Goal: Check status: Check status

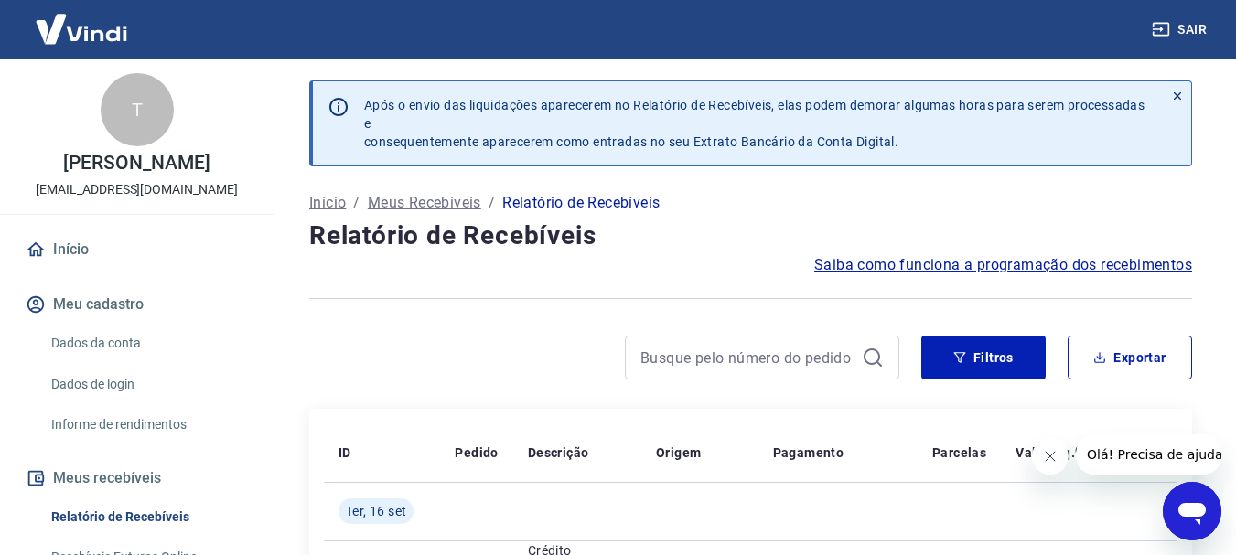
click at [439, 206] on p "Meus Recebíveis" at bounding box center [424, 203] width 113 height 22
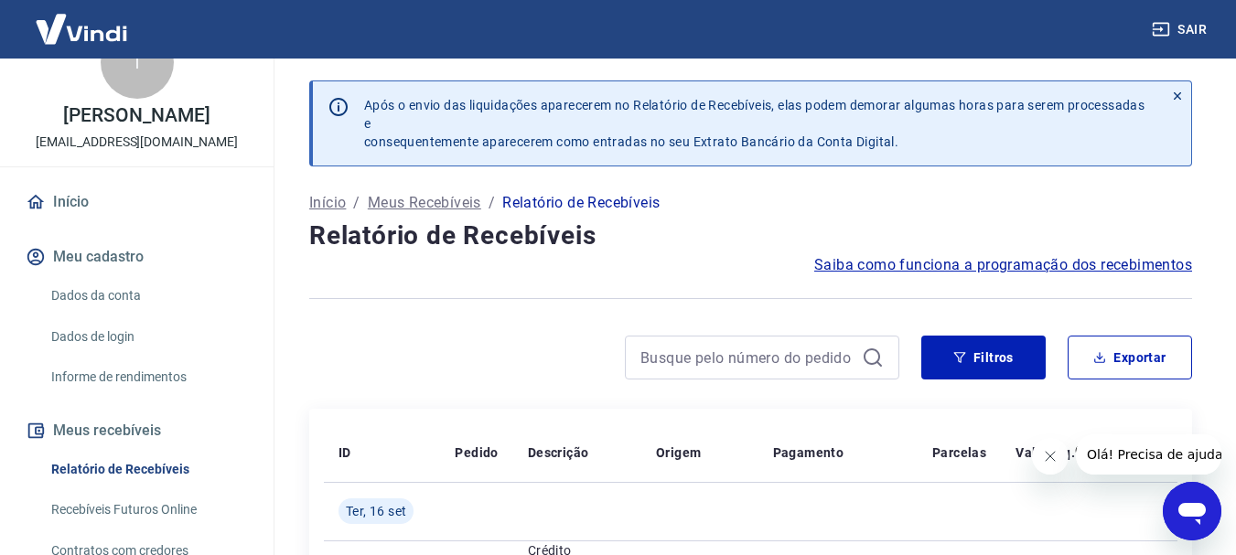
scroll to position [92, 0]
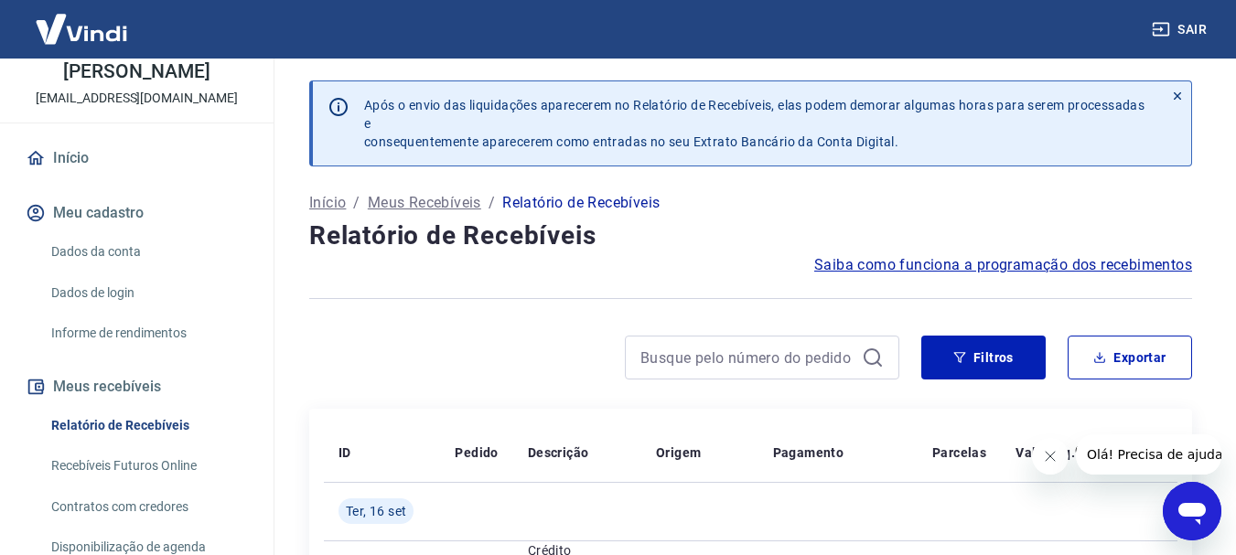
click at [106, 404] on button "Meus recebíveis" at bounding box center [137, 387] width 230 height 40
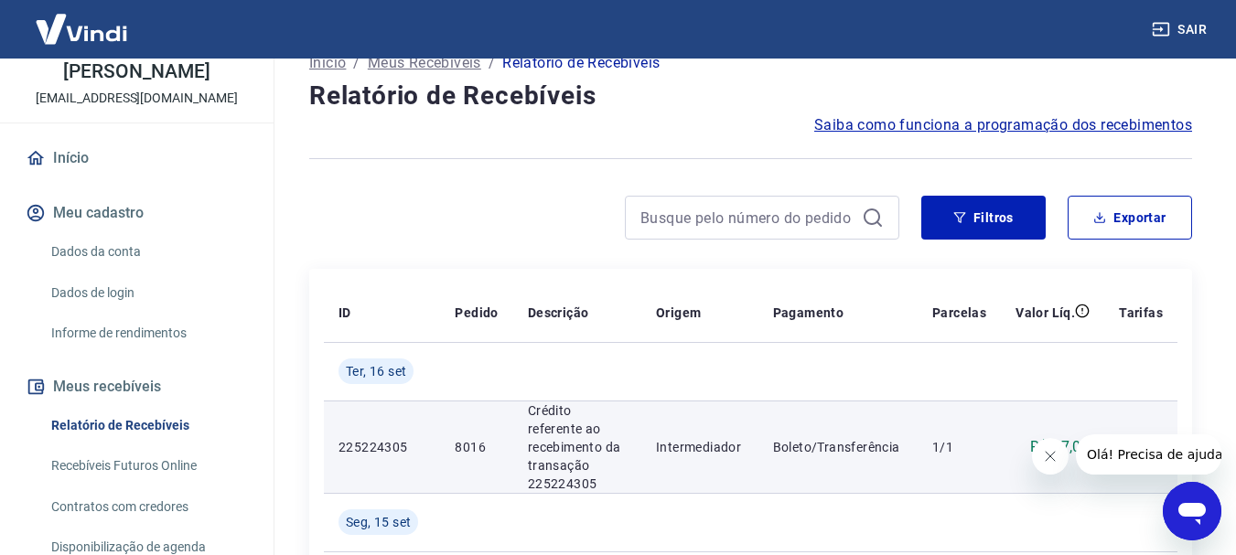
scroll to position [0, 0]
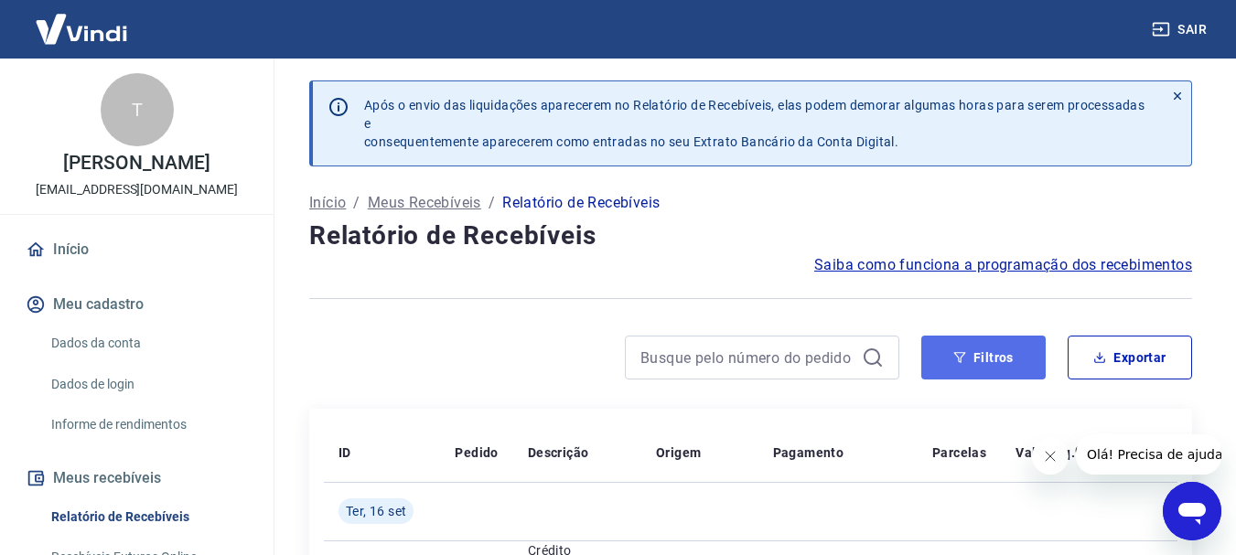
click at [953, 366] on button "Filtros" at bounding box center [983, 358] width 124 height 44
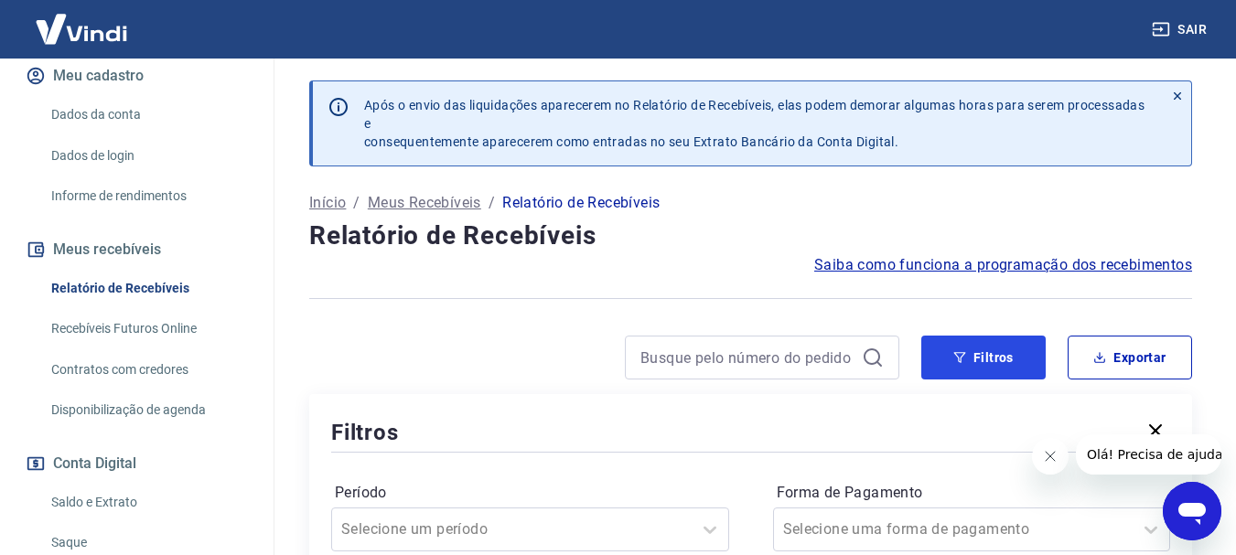
scroll to position [275, 0]
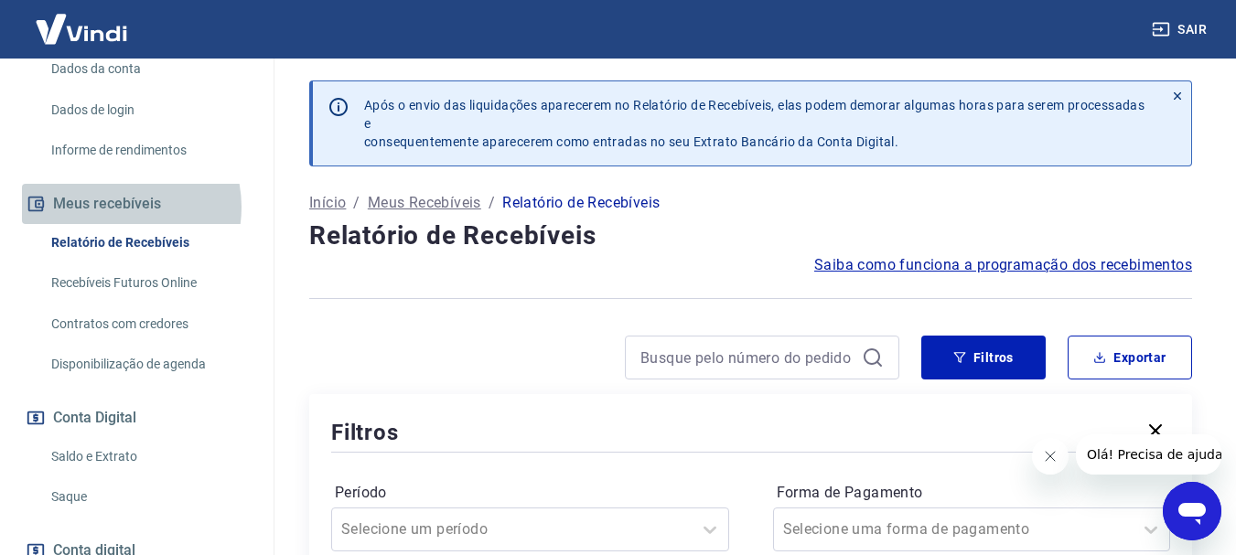
click at [111, 224] on button "Meus recebíveis" at bounding box center [137, 204] width 230 height 40
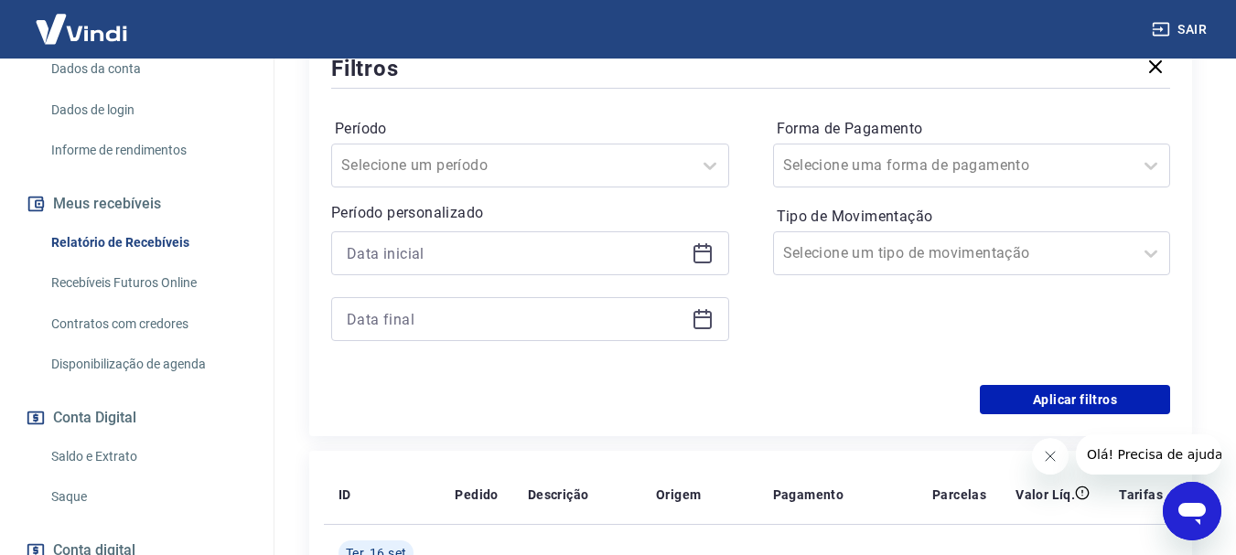
scroll to position [366, 0]
click at [526, 158] on div at bounding box center [511, 164] width 341 height 26
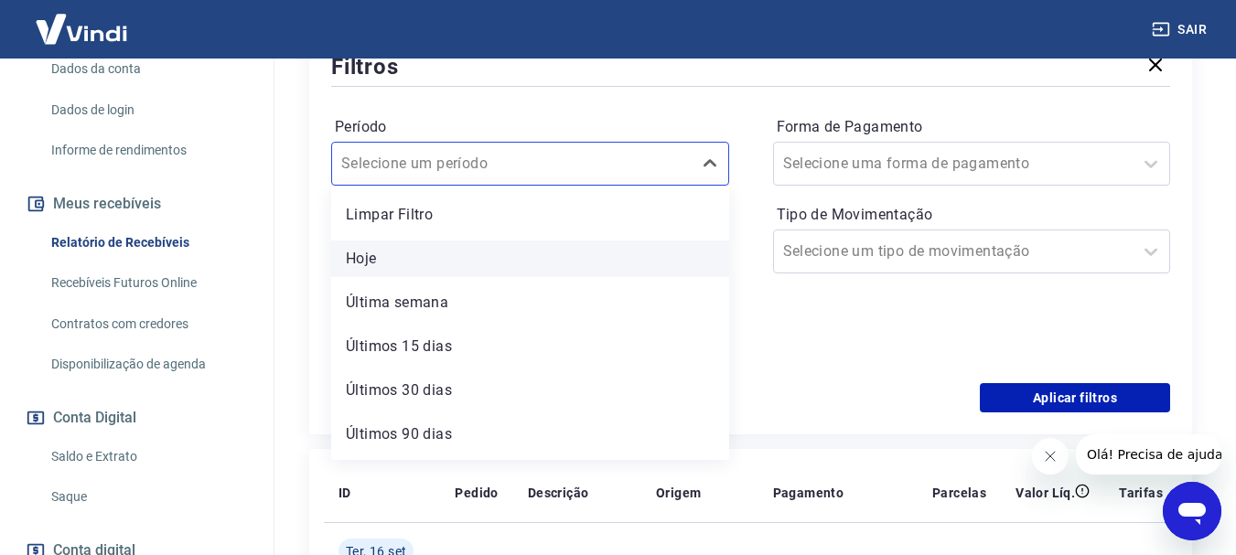
click at [384, 272] on div "Hoje" at bounding box center [530, 259] width 398 height 37
click at [364, 257] on input at bounding box center [516, 251] width 338 height 27
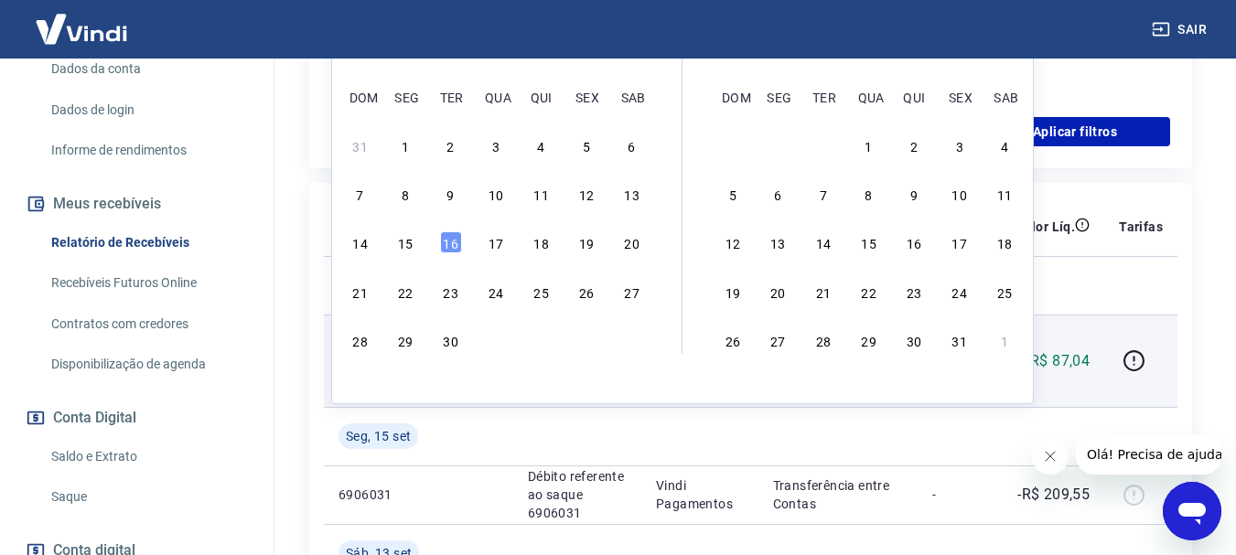
scroll to position [641, 0]
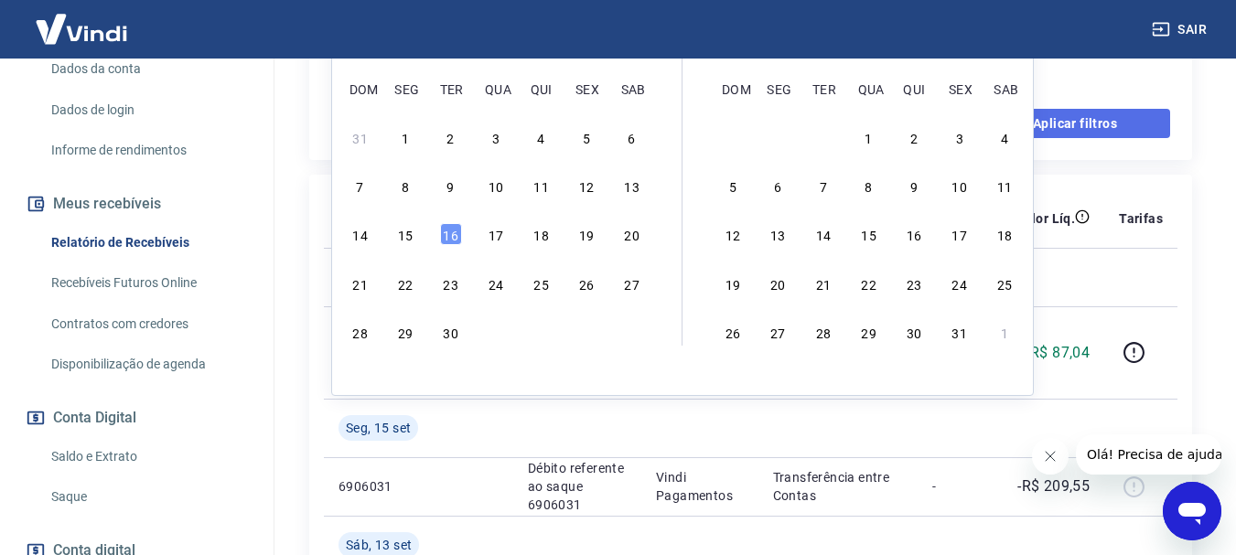
click at [1089, 128] on button "Aplicar filtros" at bounding box center [1075, 123] width 190 height 29
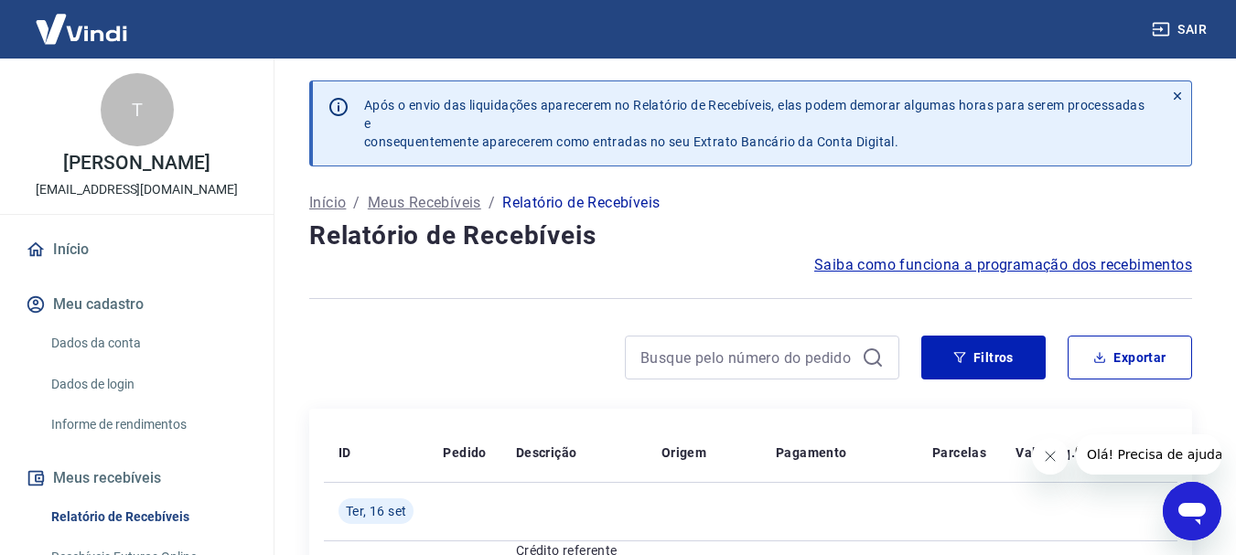
click at [73, 270] on link "Início" at bounding box center [137, 250] width 230 height 40
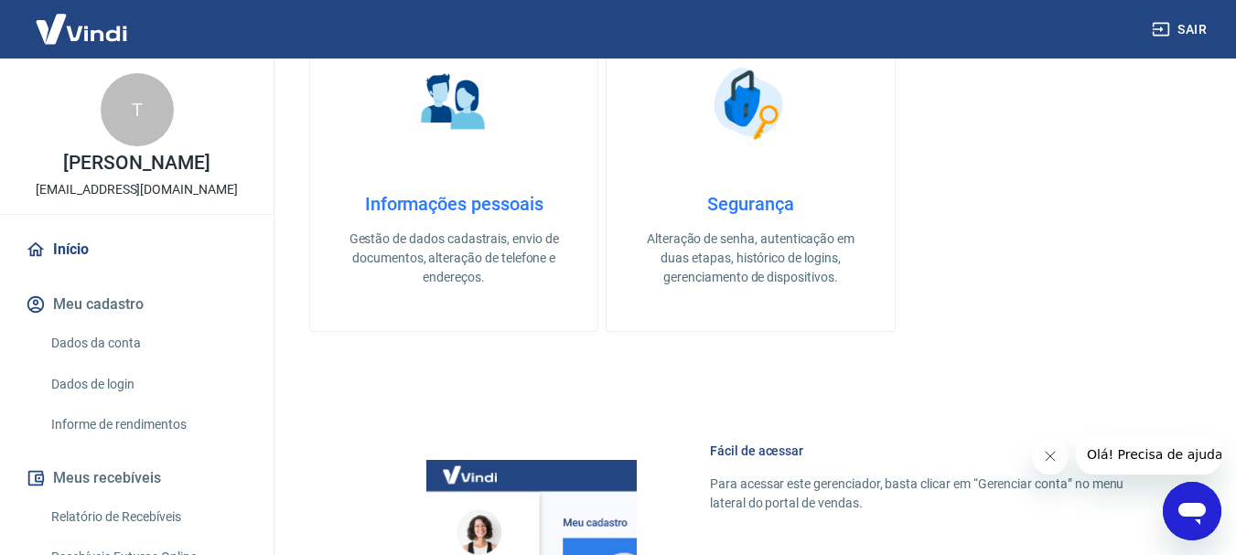
scroll to position [641, 0]
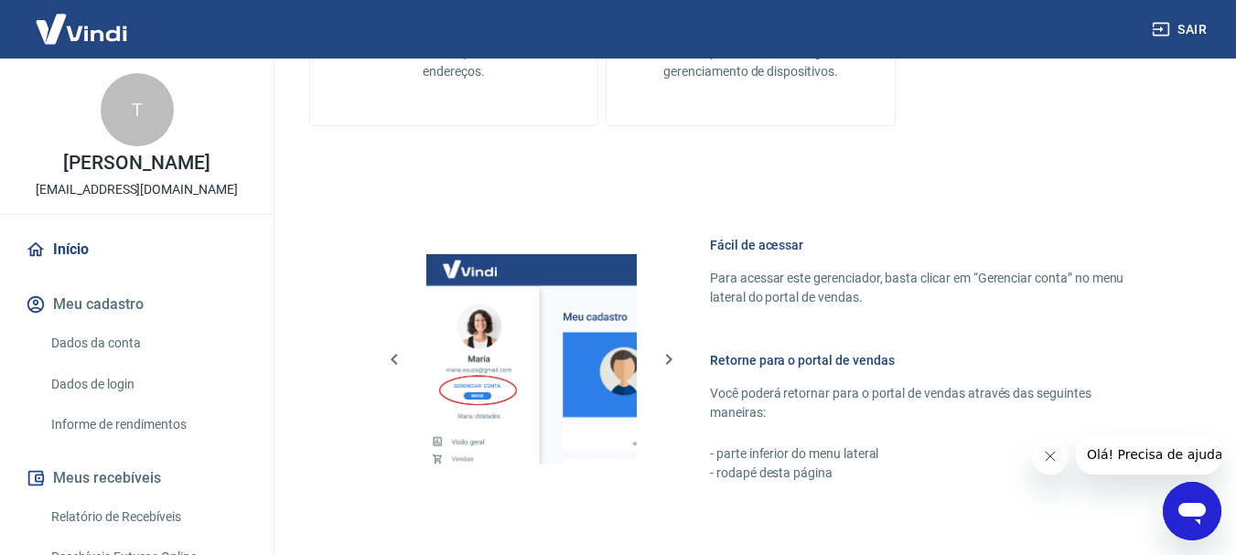
click at [73, 325] on button "Meu cadastro" at bounding box center [137, 305] width 230 height 40
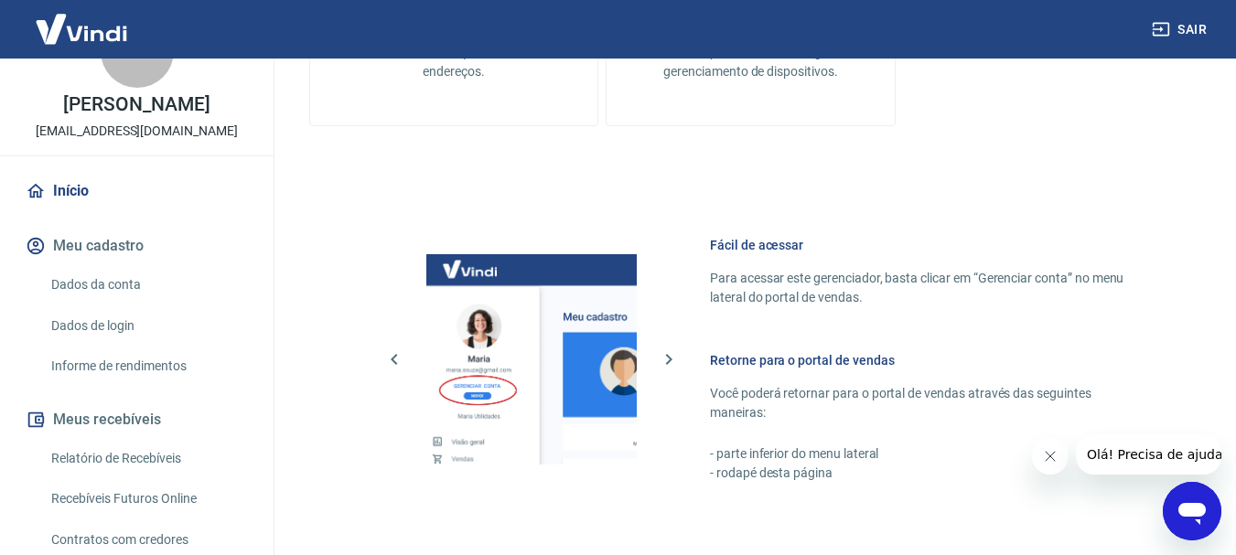
scroll to position [92, 0]
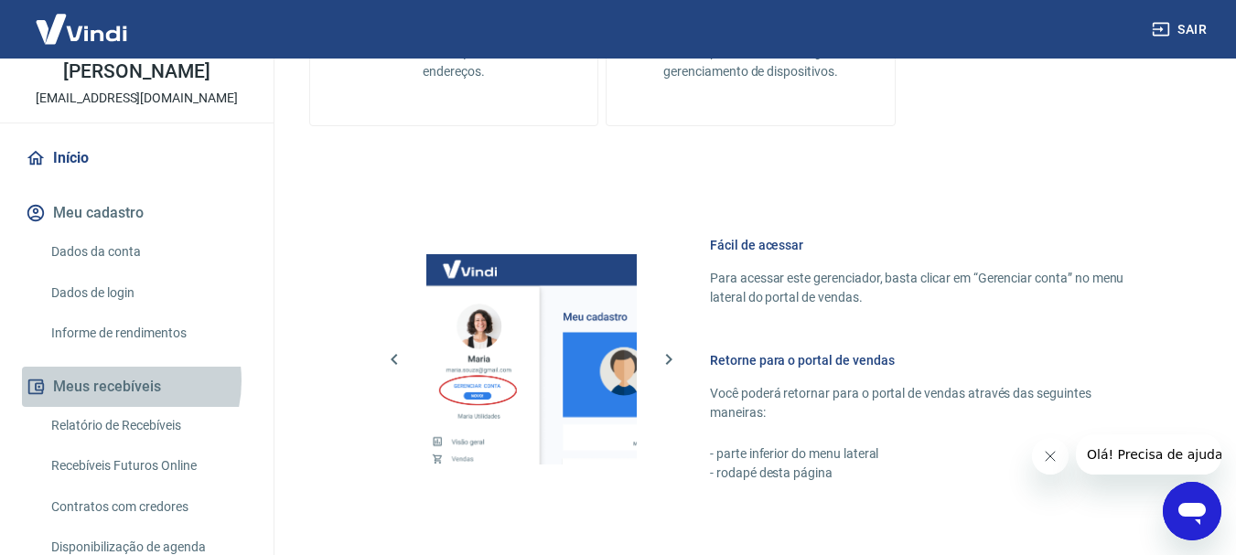
click at [115, 400] on button "Meus recebíveis" at bounding box center [137, 387] width 230 height 40
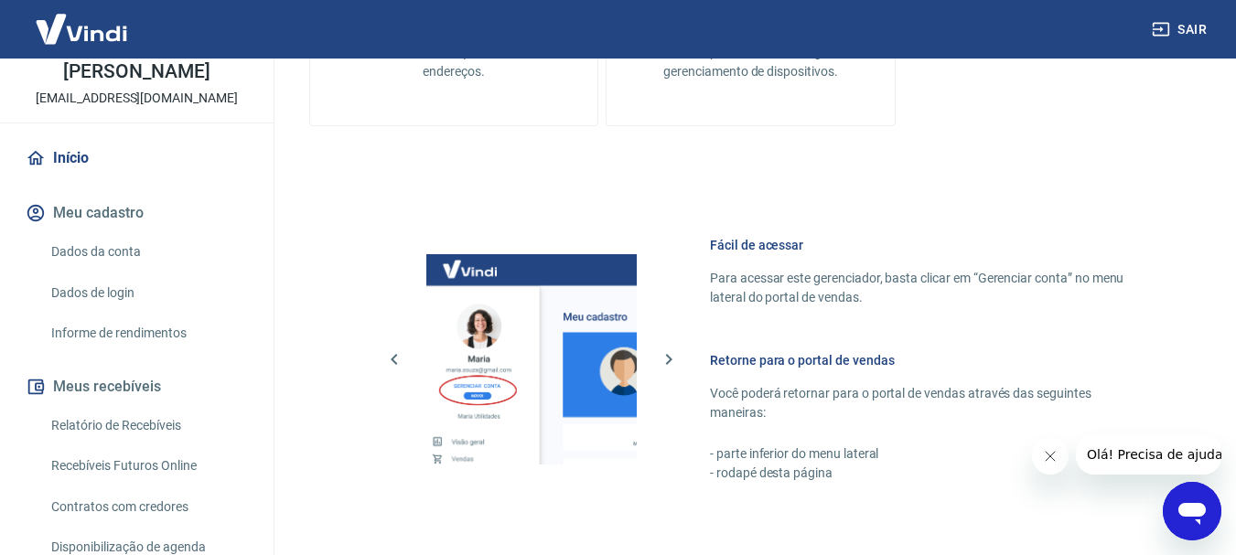
click at [116, 403] on button "Meus recebíveis" at bounding box center [137, 387] width 230 height 40
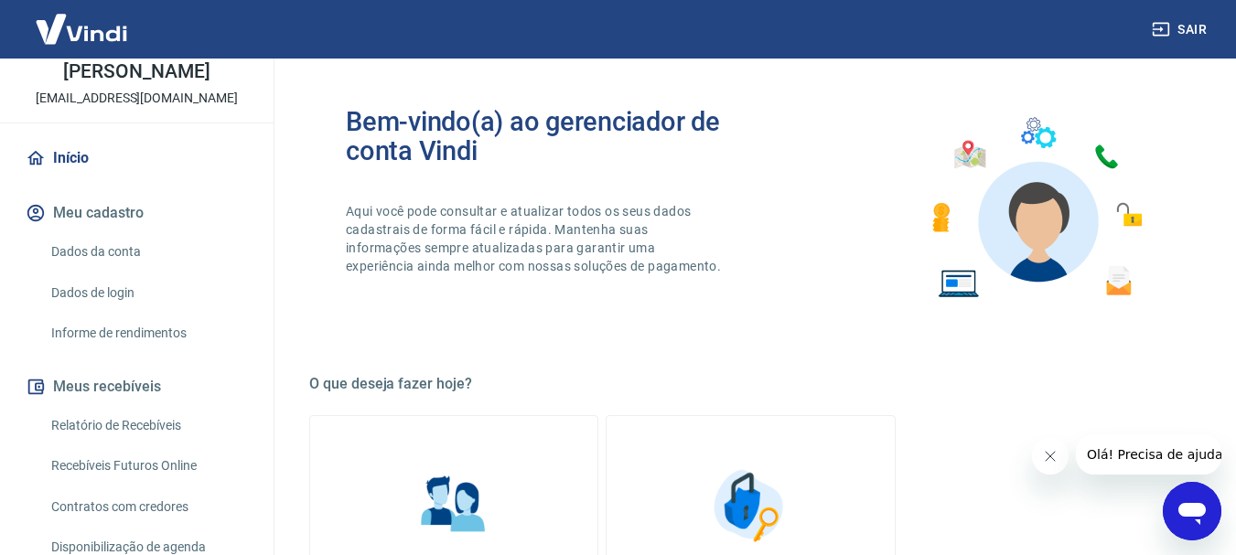
scroll to position [0, 0]
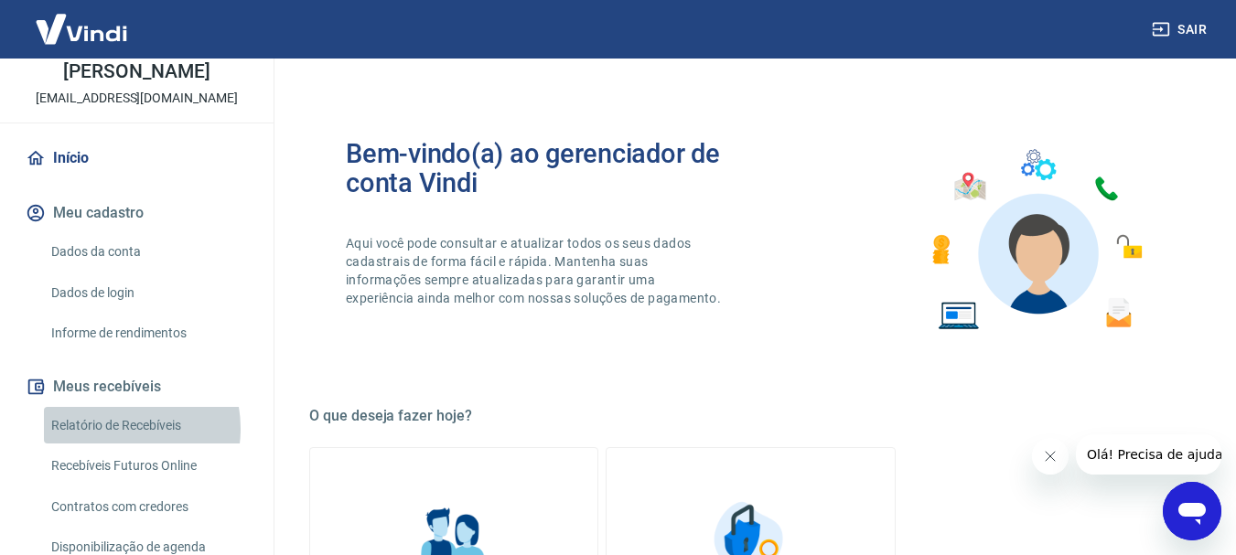
click at [117, 445] on link "Relatório de Recebíveis" at bounding box center [148, 426] width 208 height 38
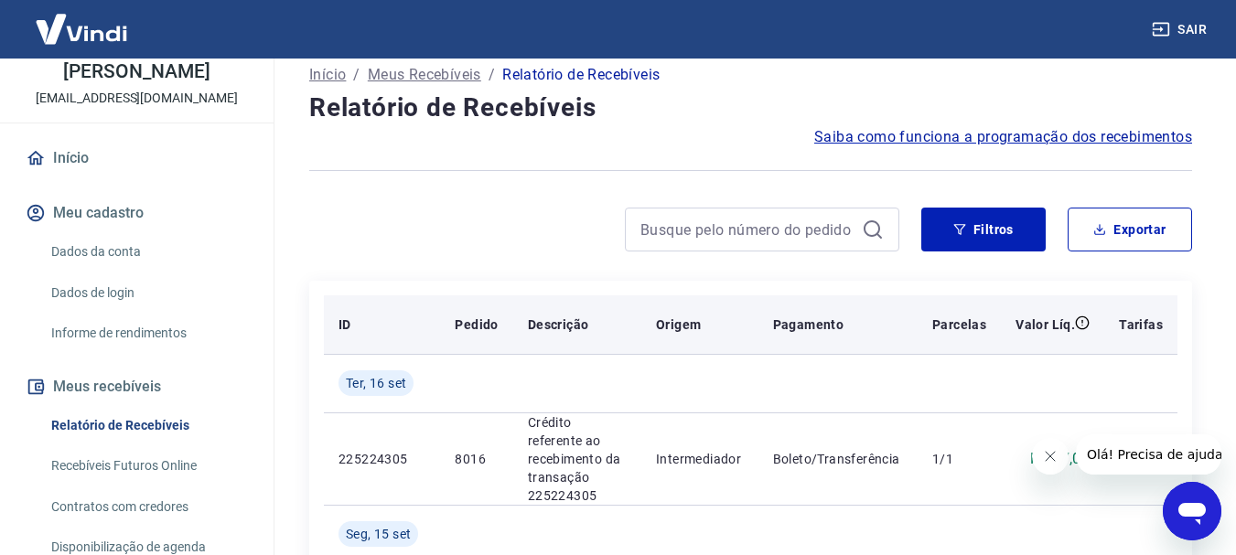
scroll to position [183, 0]
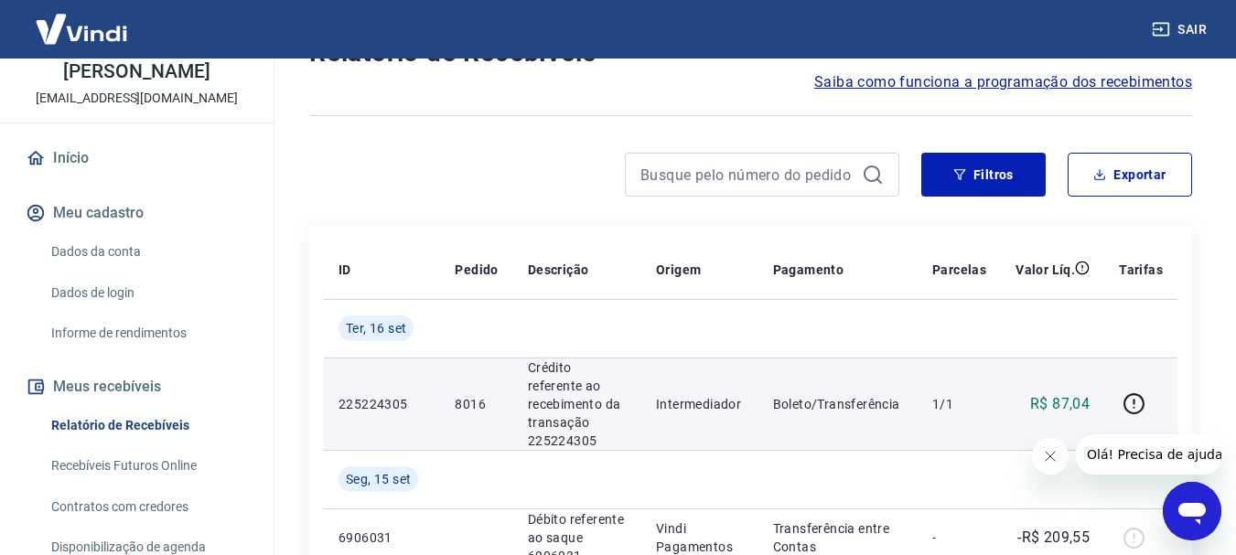
click at [503, 398] on td "8016" at bounding box center [476, 404] width 72 height 92
drag, startPoint x: 587, startPoint y: 393, endPoint x: 598, endPoint y: 393, distance: 11.9
click at [589, 393] on p "Crédito referente ao recebimento da transação 225224305" at bounding box center [577, 405] width 99 height 92
click at [1131, 398] on icon "button" at bounding box center [1134, 404] width 23 height 23
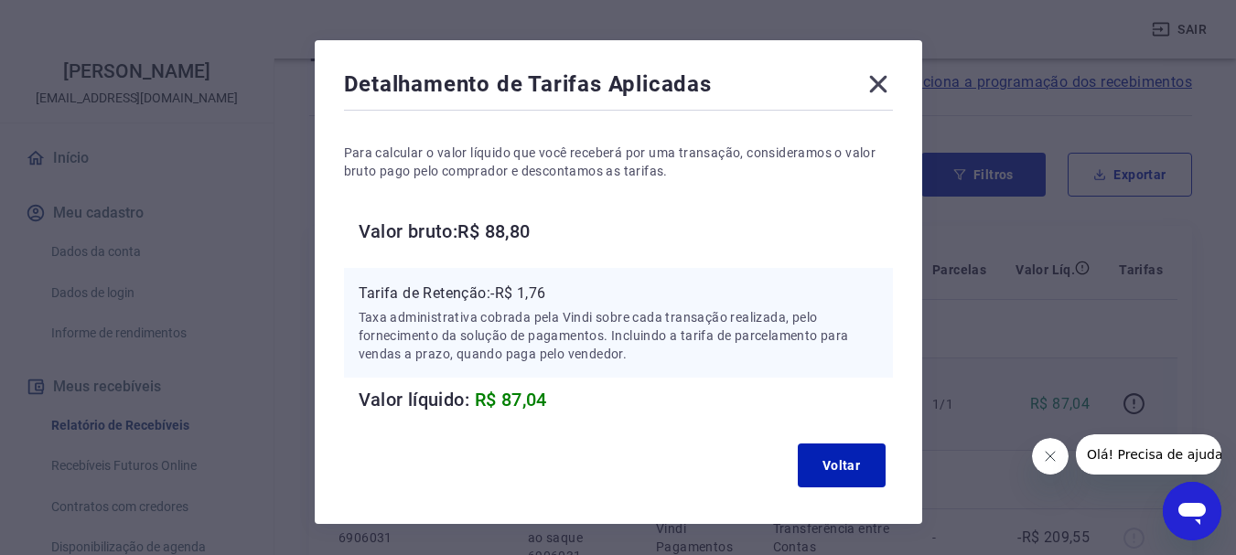
scroll to position [92, 0]
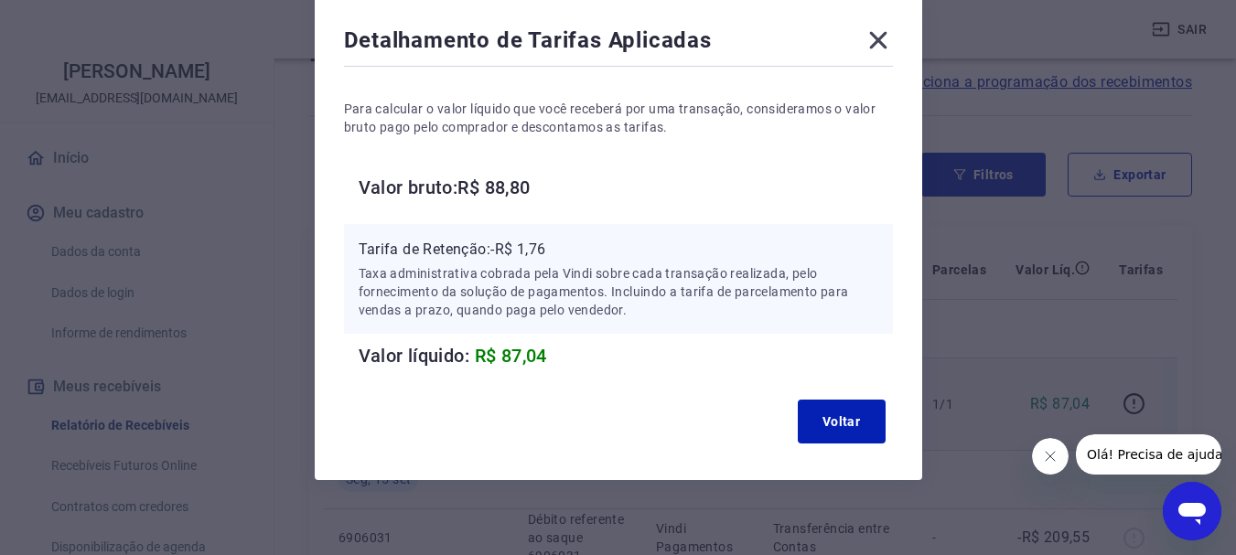
click at [873, 36] on icon at bounding box center [877, 40] width 17 height 17
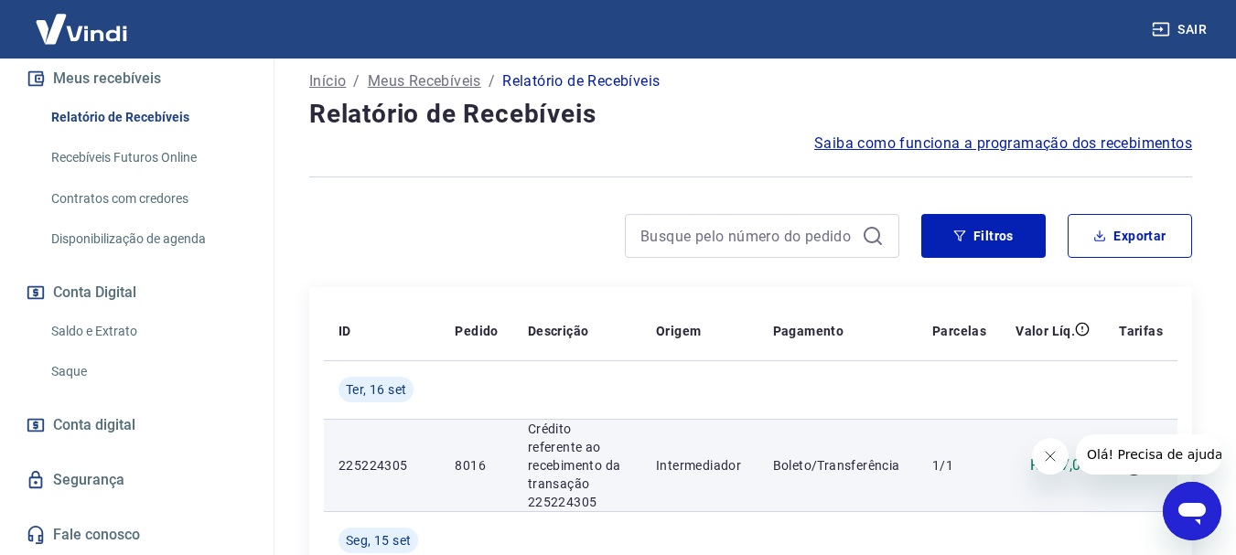
scroll to position [183, 0]
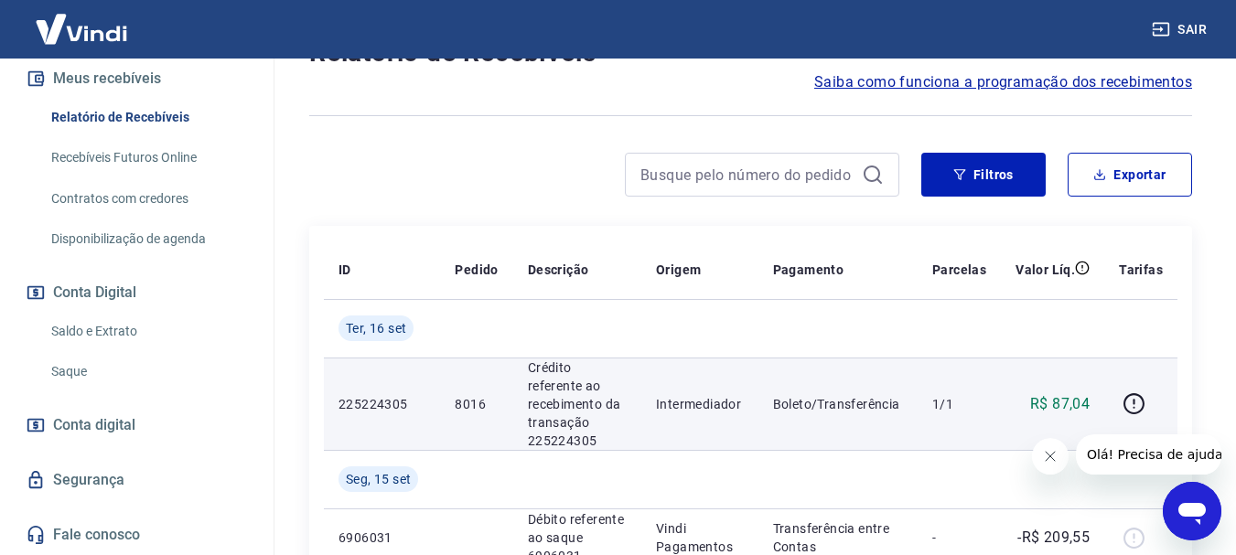
click at [1061, 402] on p "R$ 87,04" at bounding box center [1059, 404] width 59 height 22
click at [547, 382] on p "Crédito referente ao recebimento da transação 225224305" at bounding box center [577, 405] width 99 height 92
click at [358, 395] on p "225224305" at bounding box center [382, 404] width 87 height 18
click at [1057, 404] on p "R$ 87,04" at bounding box center [1059, 404] width 59 height 22
click at [1084, 398] on p "R$ 87,04" at bounding box center [1059, 404] width 59 height 22
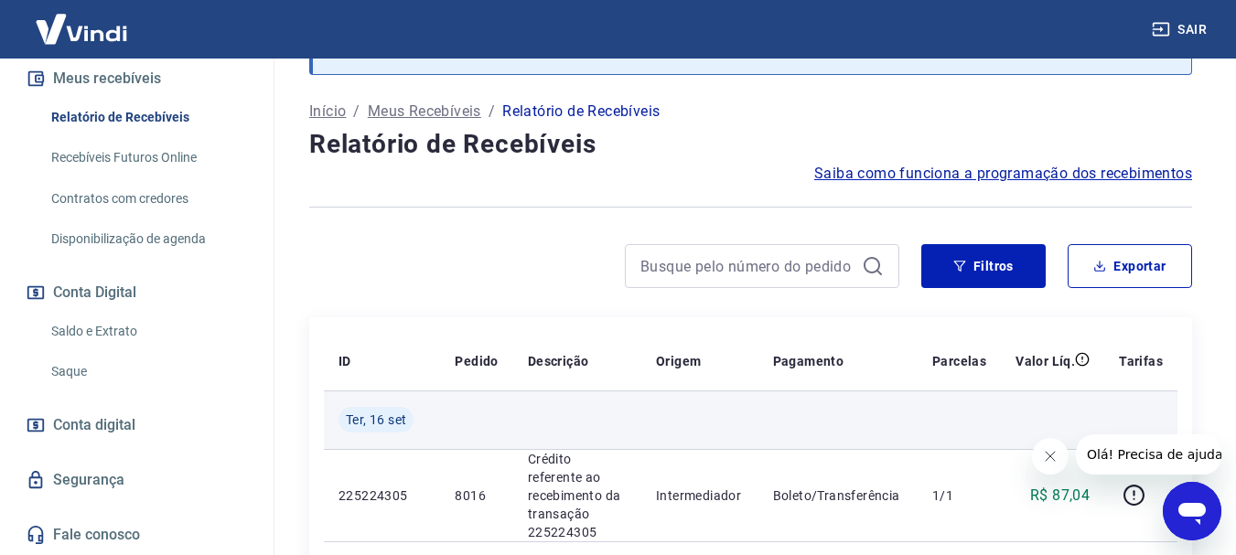
scroll to position [0, 0]
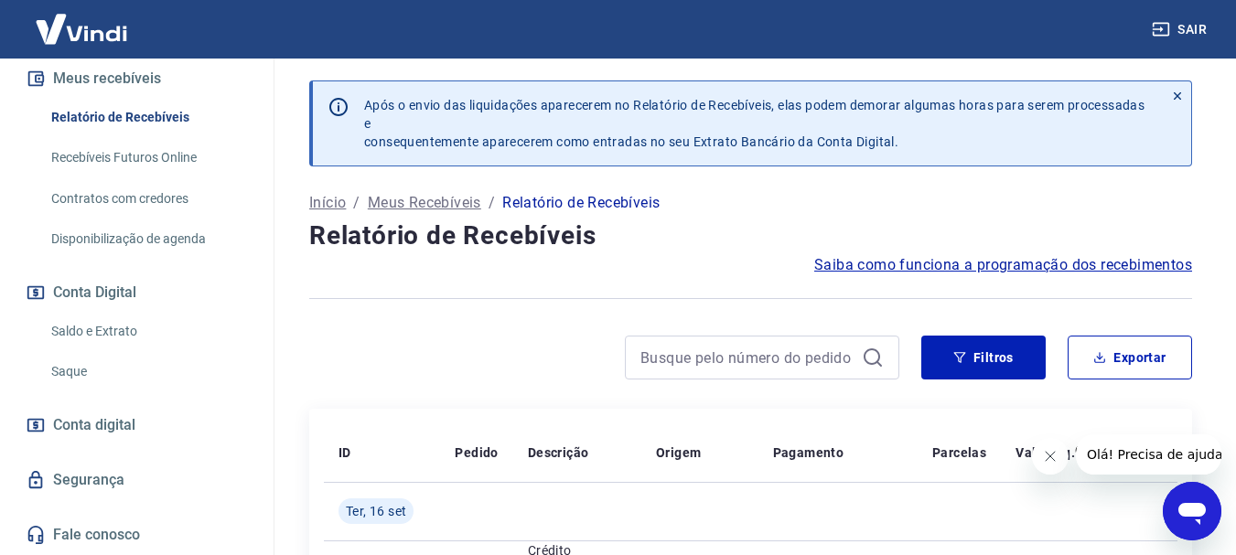
click at [536, 201] on p "Relatório de Recebíveis" at bounding box center [580, 203] width 157 height 22
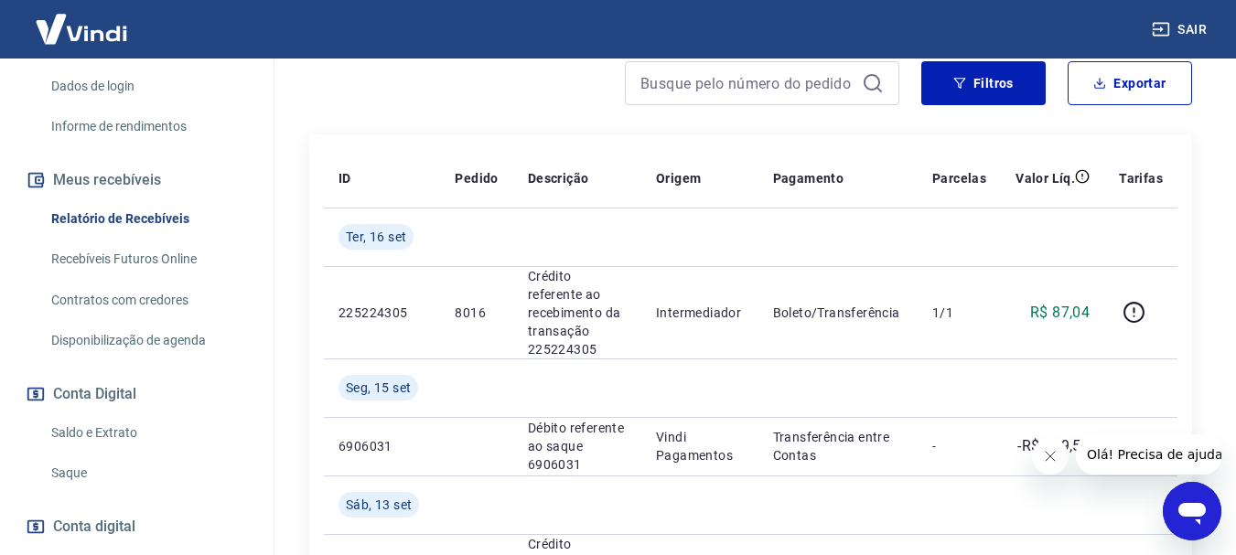
scroll to position [53, 0]
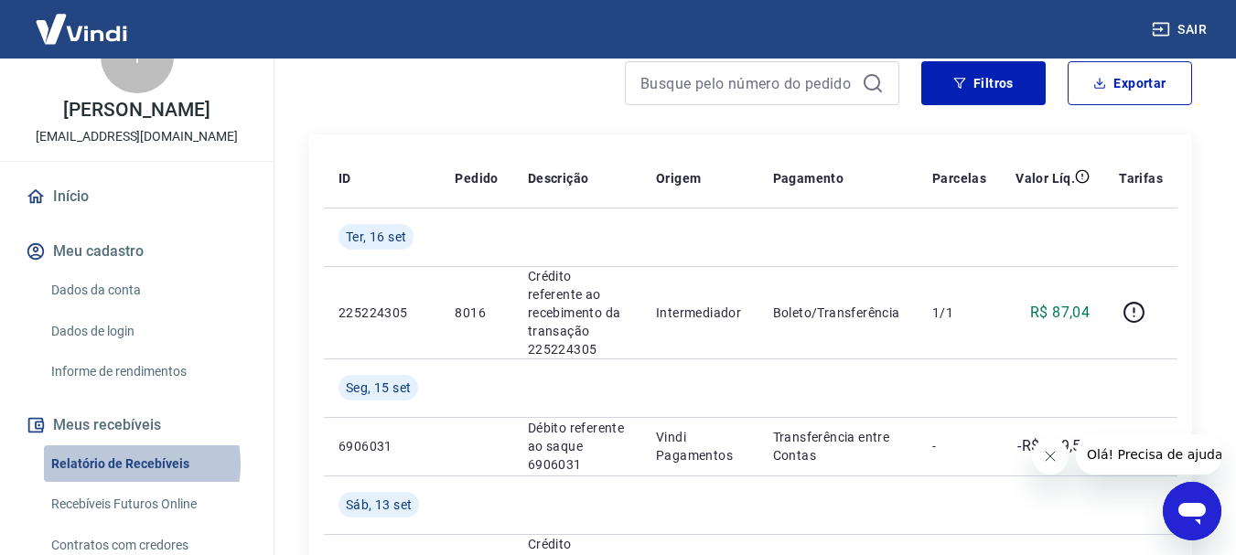
click at [116, 483] on link "Relatório de Recebíveis" at bounding box center [148, 465] width 208 height 38
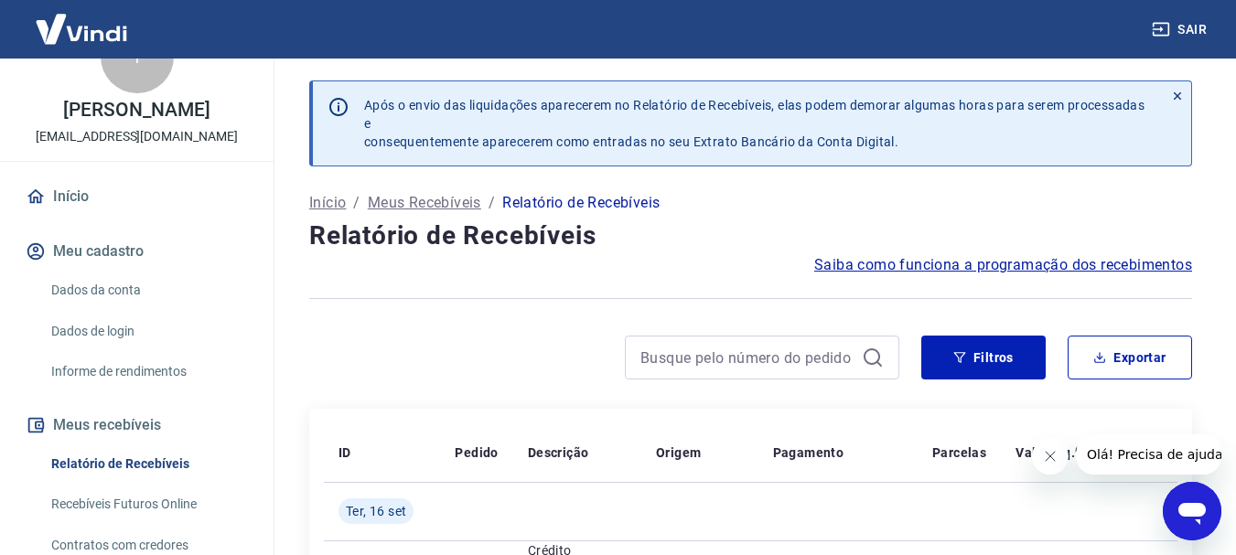
click at [1176, 94] on icon at bounding box center [1177, 96] width 13 height 13
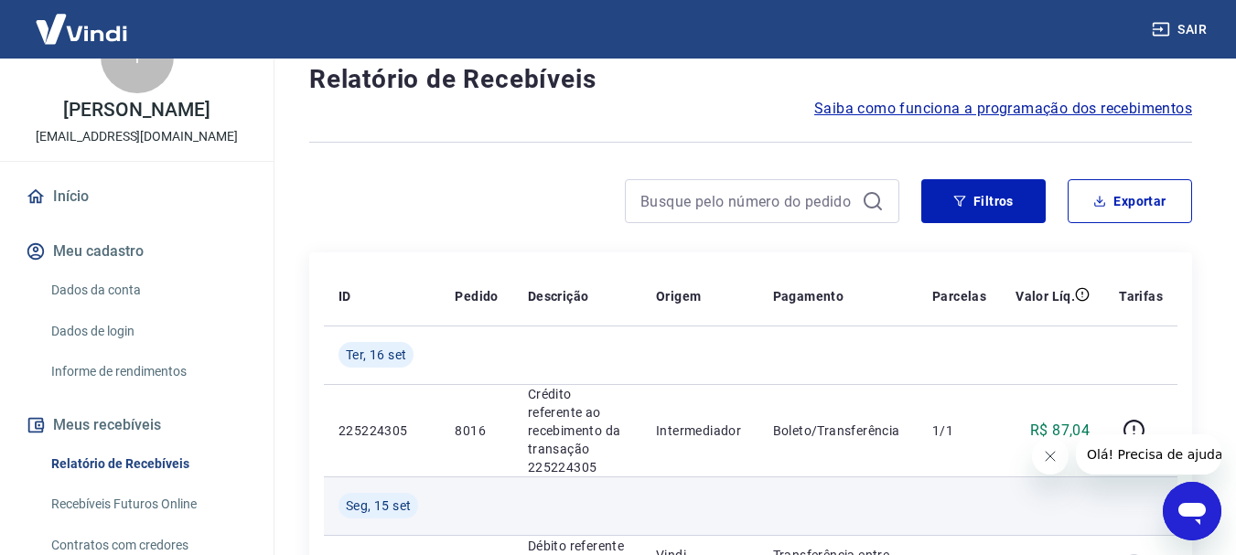
scroll to position [92, 0]
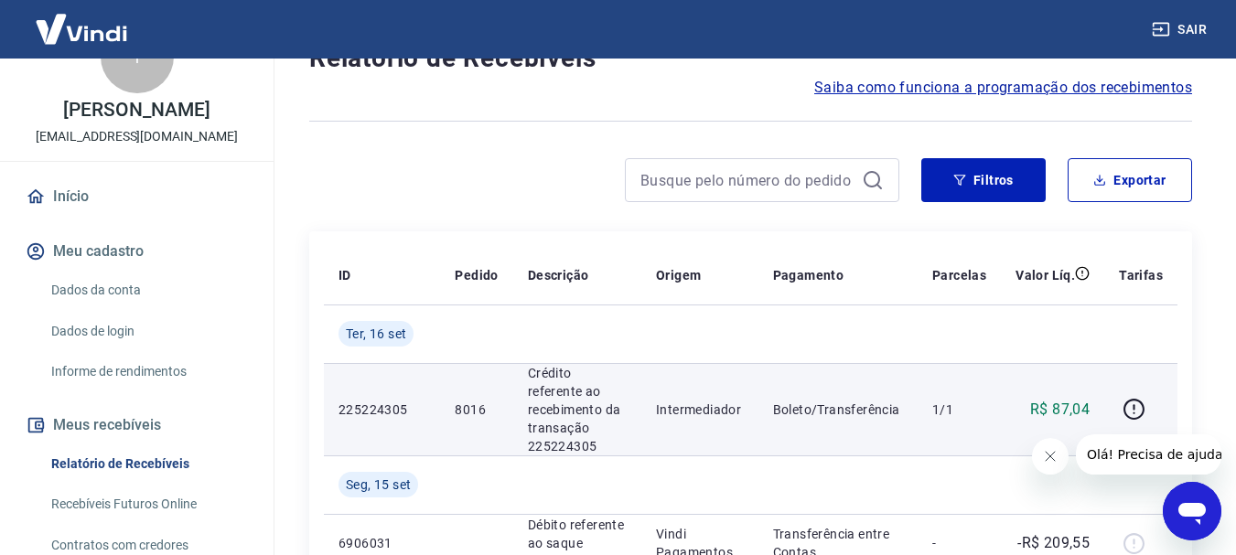
click at [373, 401] on p "225224305" at bounding box center [382, 410] width 87 height 18
click at [811, 401] on p "Boleto/Transferência" at bounding box center [838, 410] width 130 height 18
click at [1140, 399] on icon "button" at bounding box center [1134, 409] width 23 height 23
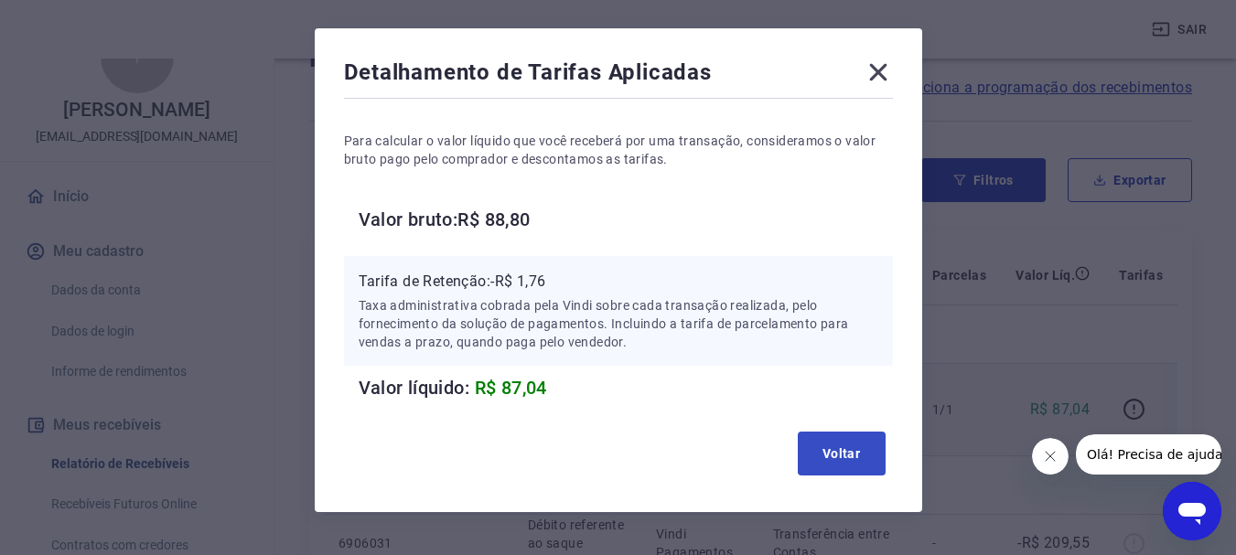
scroll to position [104, 0]
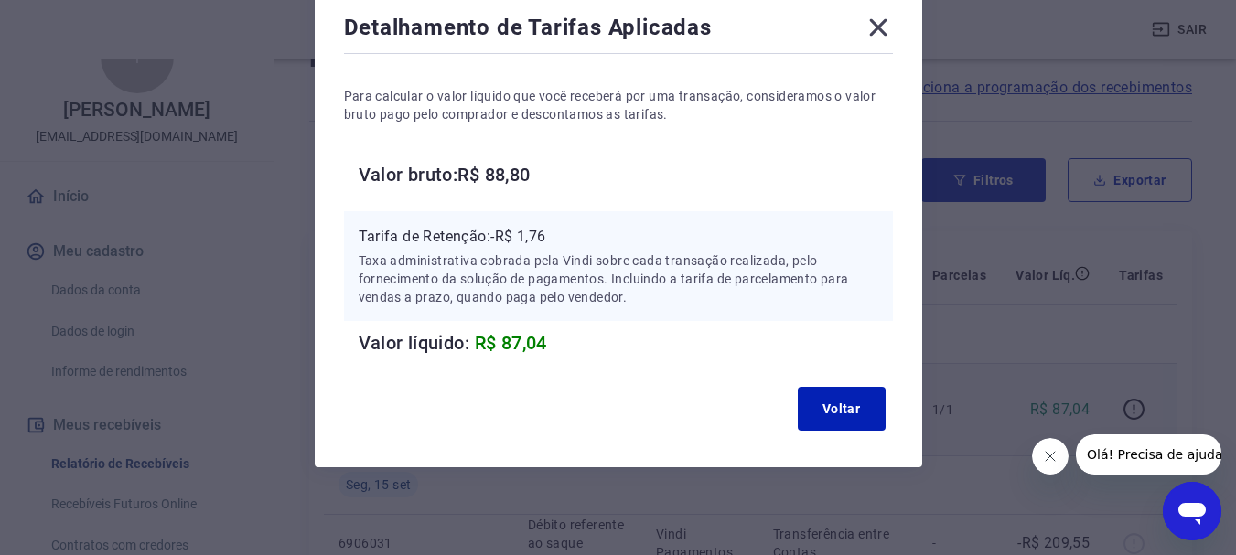
click at [555, 342] on h6 "Valor líquido: R$ 87,04" at bounding box center [626, 342] width 534 height 29
click at [480, 220] on div "Tarifa de Retenção: -R$ 1,76 Taxa administrativa cobrada pela Vindi sobre cada …" at bounding box center [618, 266] width 549 height 110
drag, startPoint x: 498, startPoint y: 106, endPoint x: 515, endPoint y: 120, distance: 22.2
click at [501, 107] on p "Para calcular o valor líquido que você receberá por uma transação, consideramos…" at bounding box center [618, 105] width 549 height 37
click at [857, 413] on button "Voltar" at bounding box center [842, 409] width 88 height 44
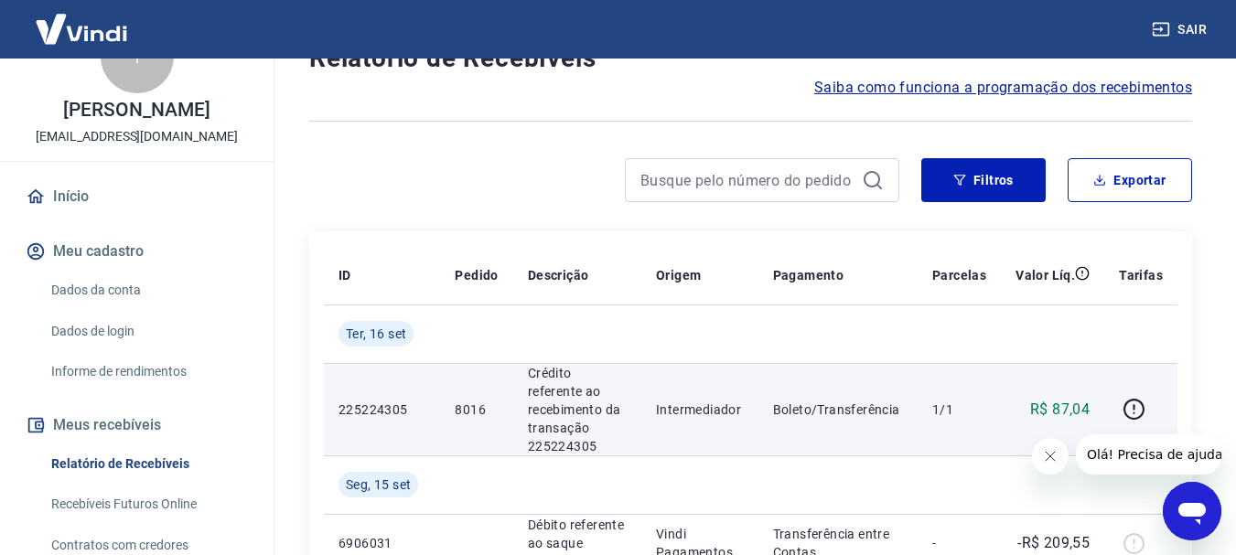
drag, startPoint x: 1053, startPoint y: 405, endPoint x: 618, endPoint y: 398, distance: 435.6
click at [618, 398] on p "Crédito referente ao recebimento da transação 225224305" at bounding box center [577, 410] width 99 height 92
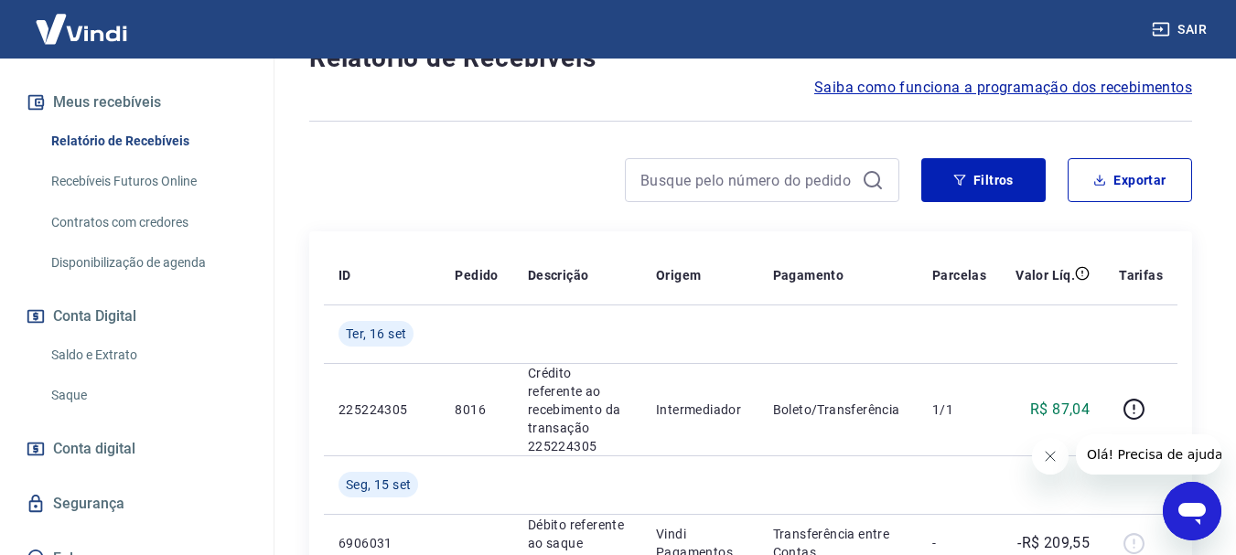
scroll to position [419, 0]
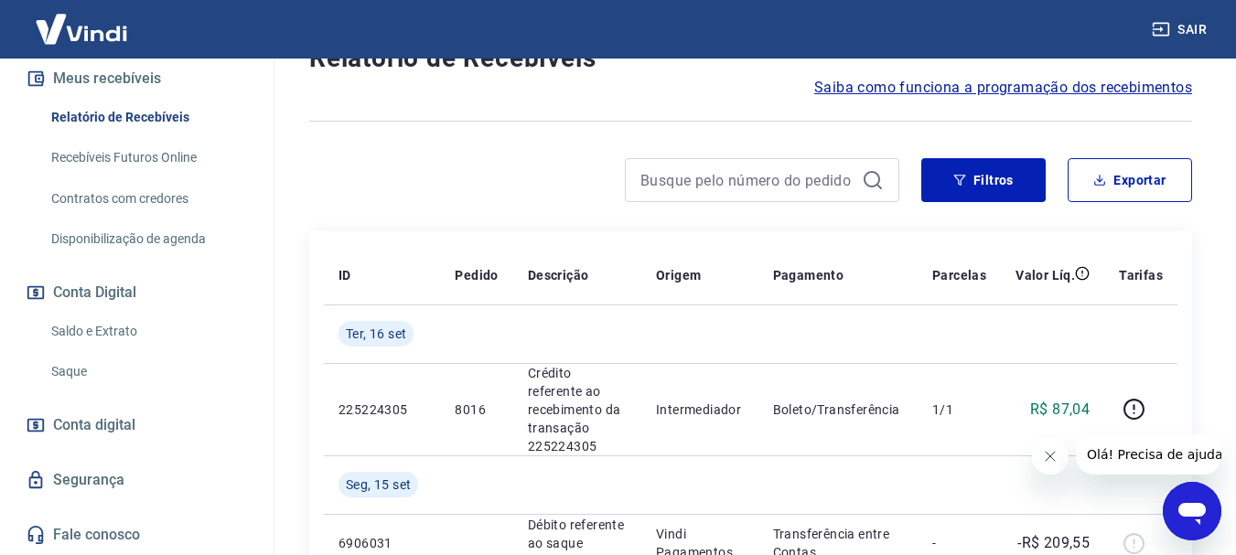
click at [139, 427] on link "Conta digital" at bounding box center [137, 425] width 230 height 40
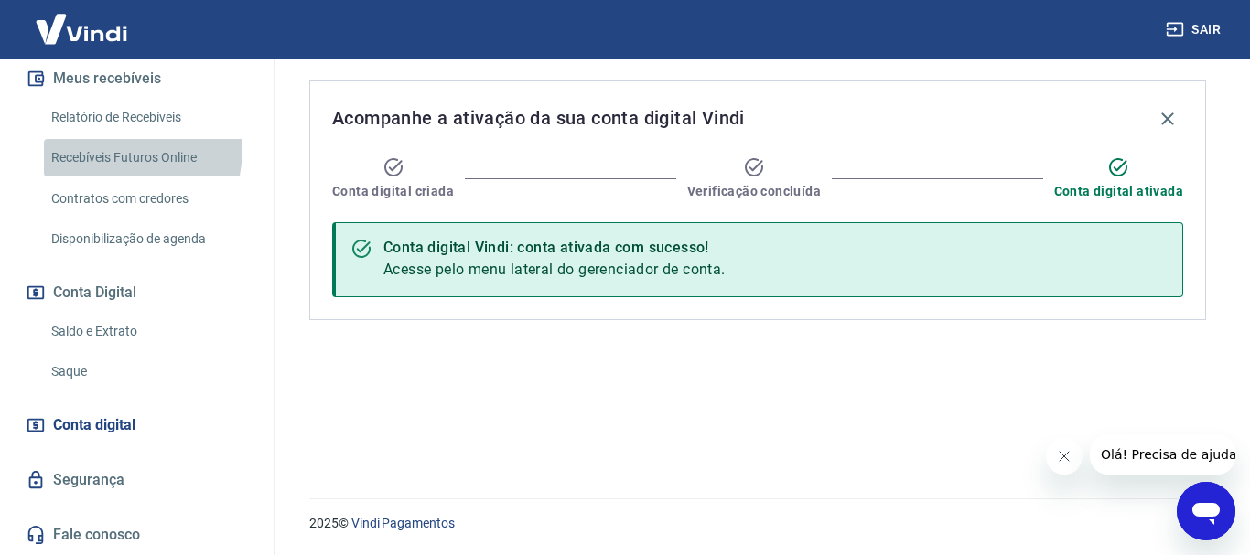
click at [108, 148] on link "Recebíveis Futuros Online" at bounding box center [148, 158] width 208 height 38
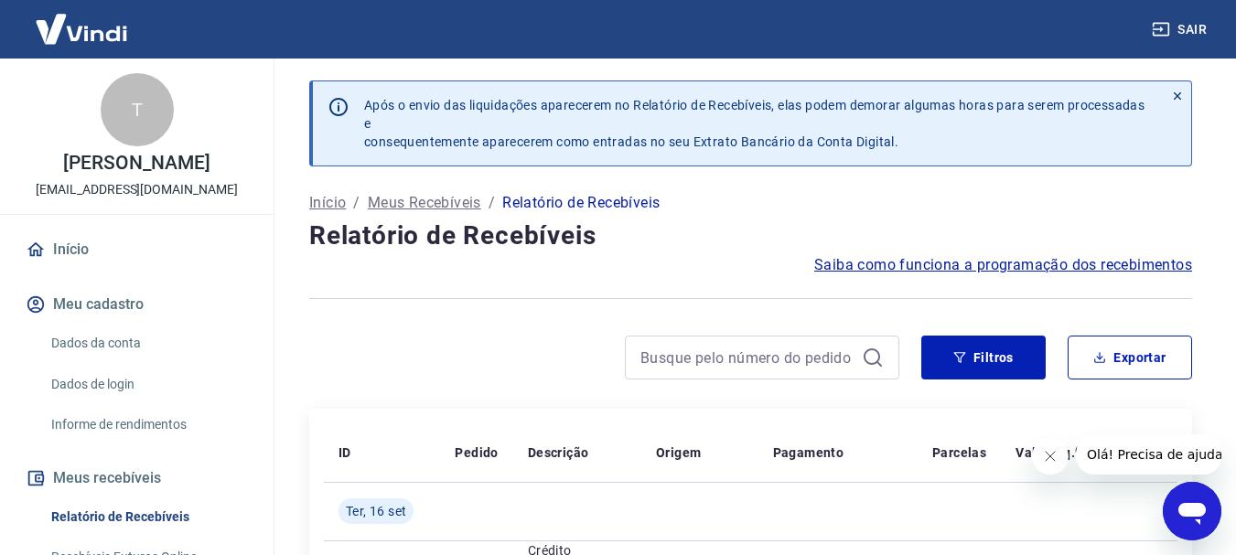
click at [1179, 92] on icon at bounding box center [1177, 96] width 13 height 13
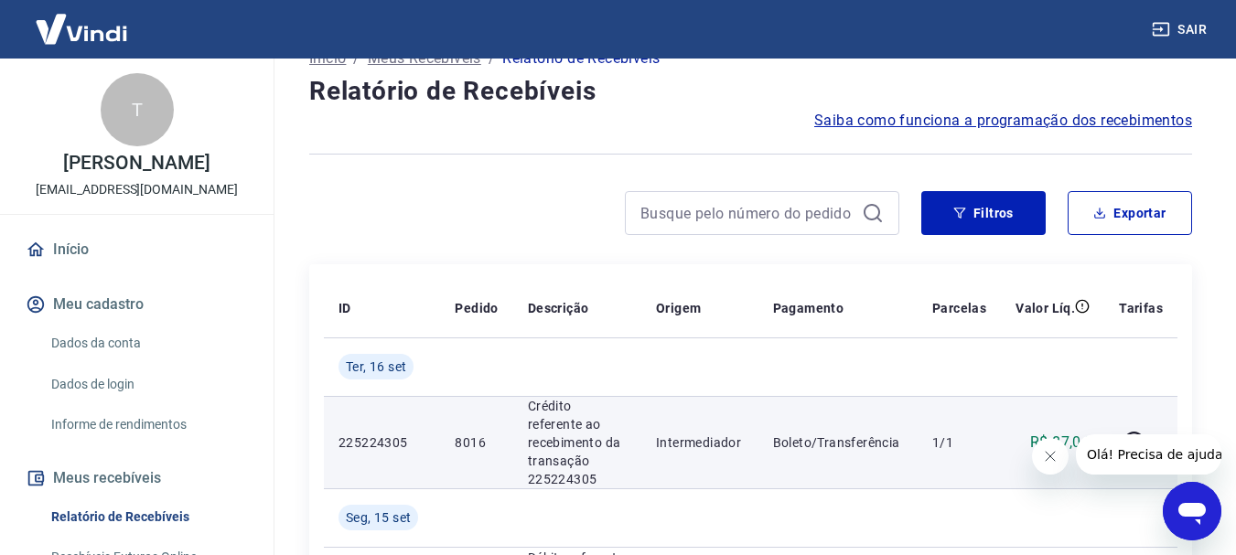
scroll to position [92, 0]
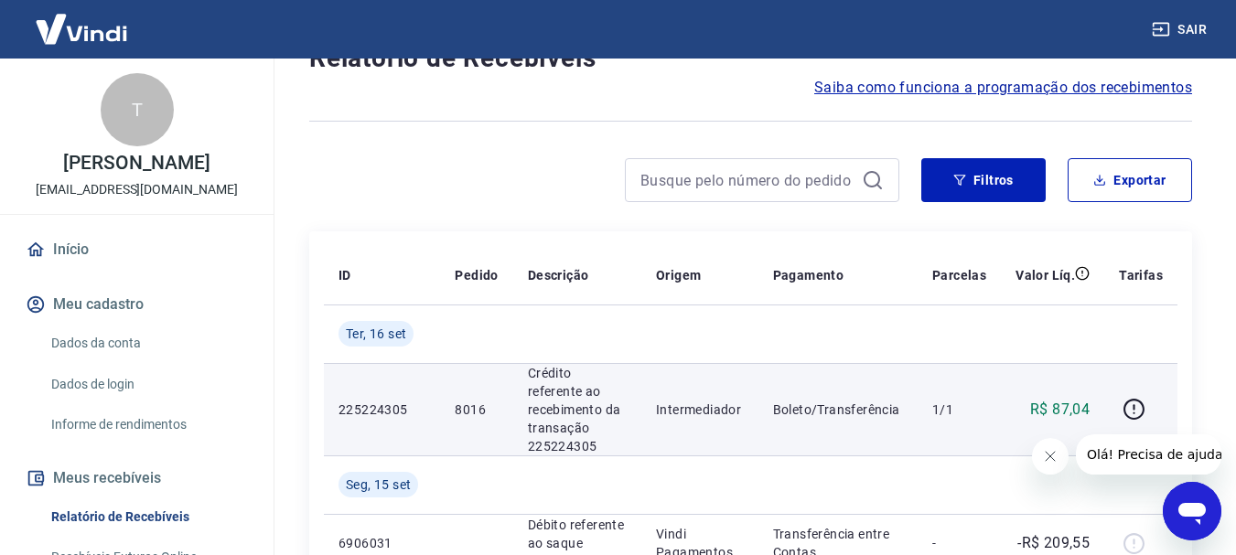
click at [392, 404] on p "225224305" at bounding box center [382, 410] width 87 height 18
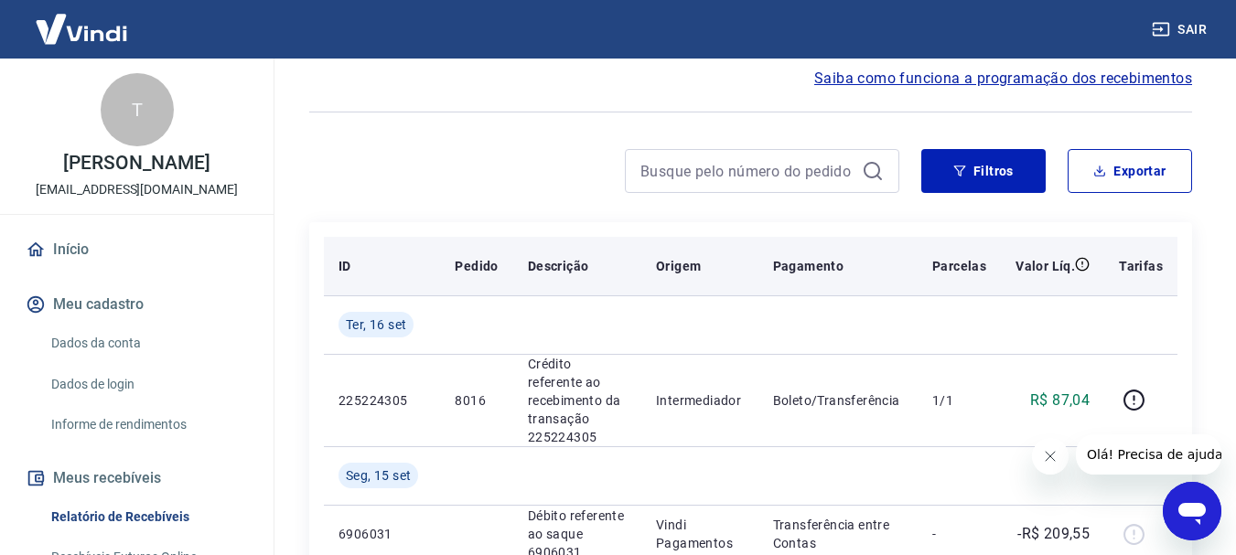
scroll to position [0, 0]
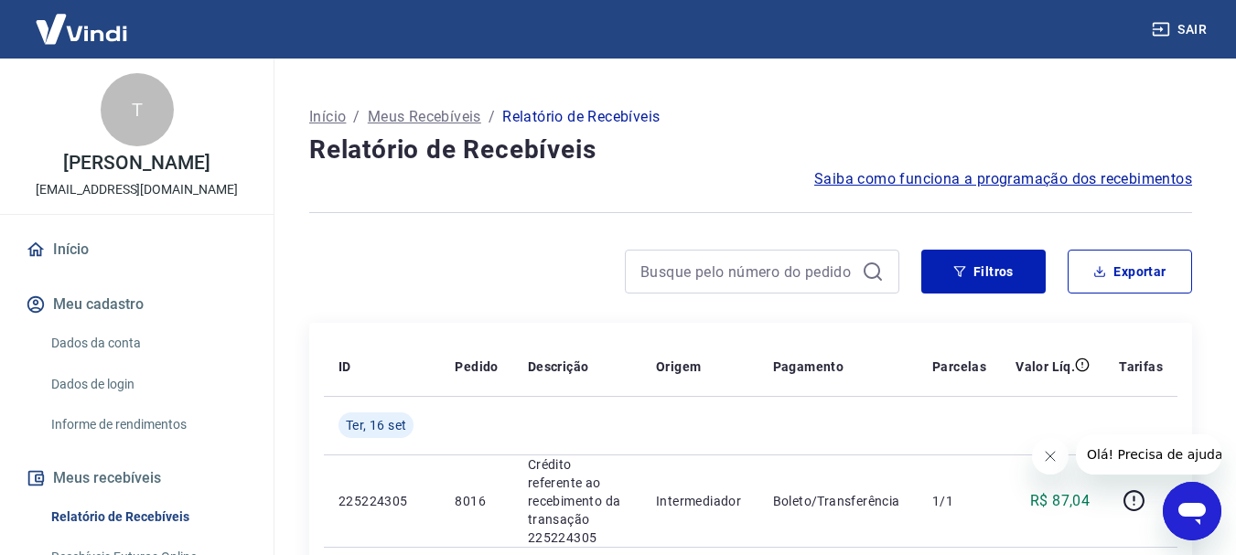
click at [870, 271] on icon at bounding box center [873, 272] width 22 height 22
click at [961, 264] on button "Filtros" at bounding box center [983, 272] width 124 height 44
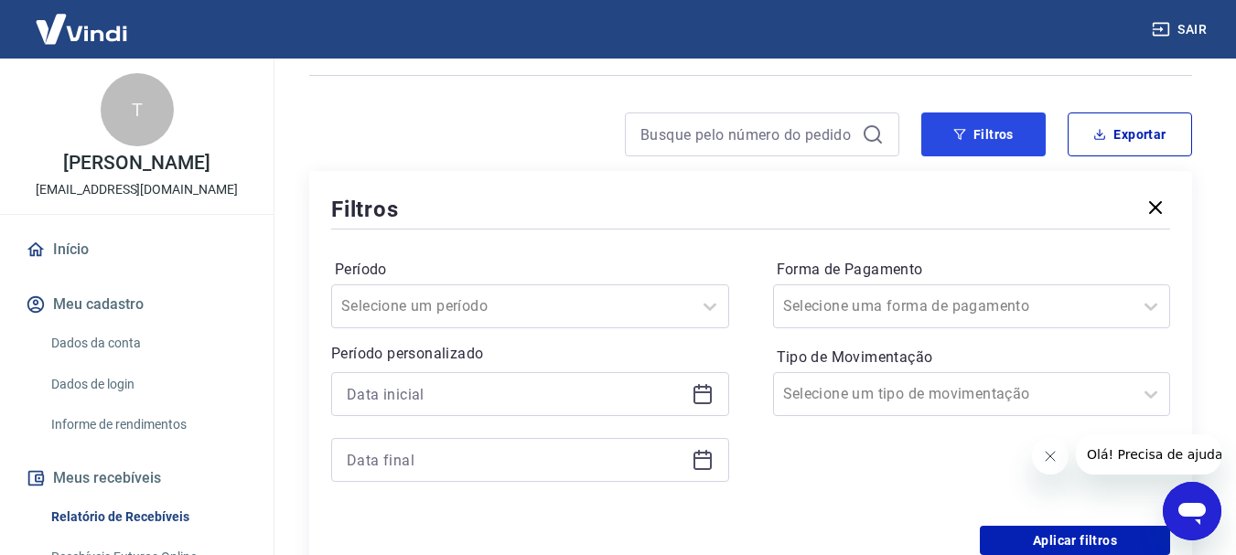
scroll to position [183, 0]
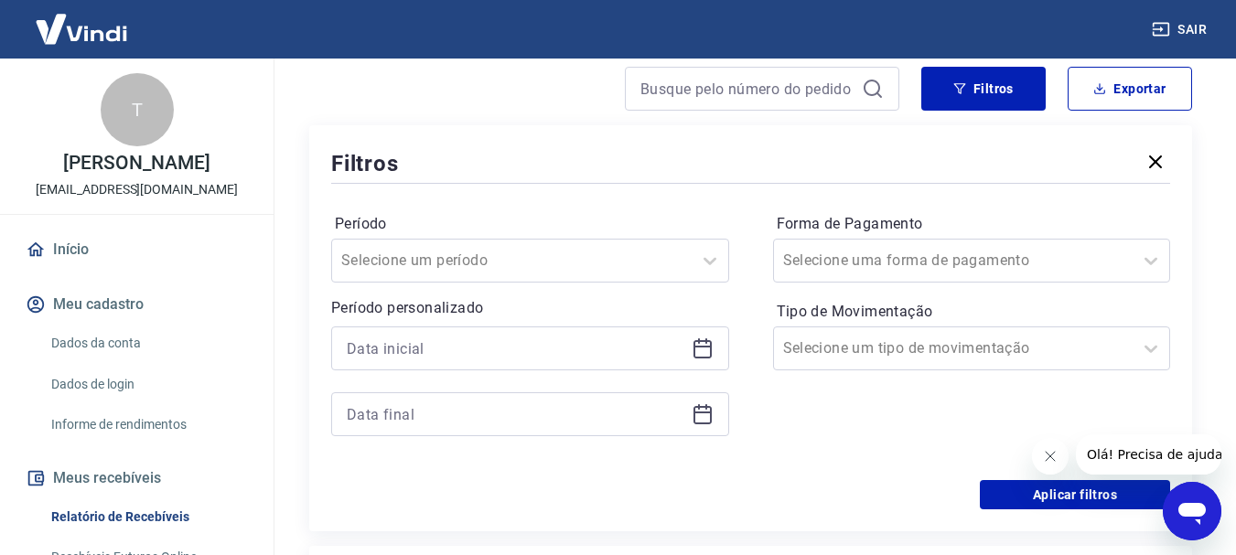
click at [713, 350] on icon at bounding box center [703, 349] width 22 height 22
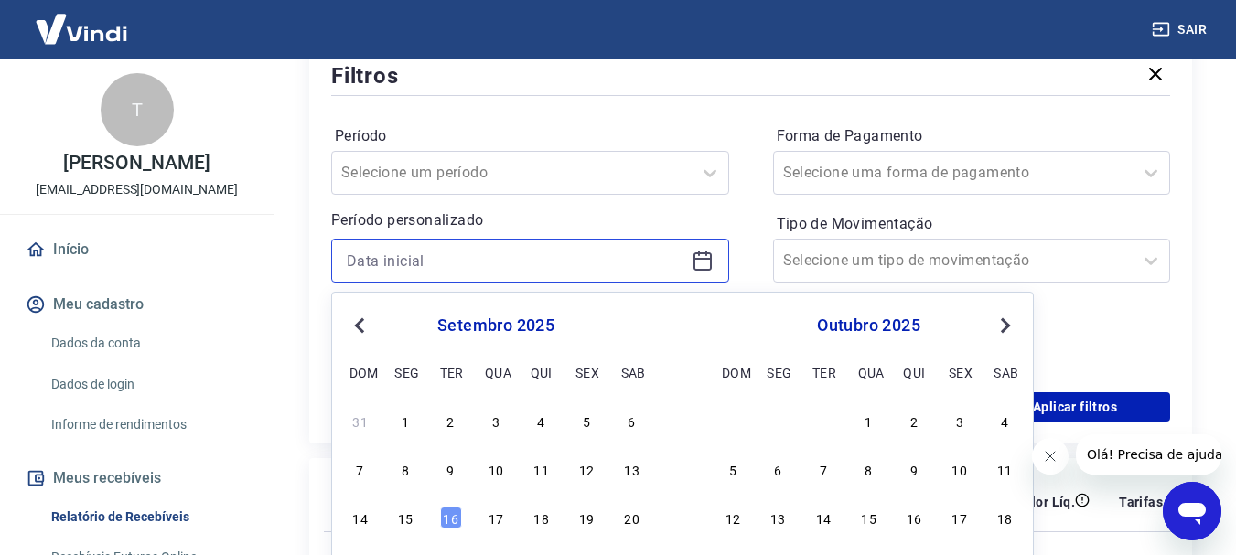
scroll to position [366, 0]
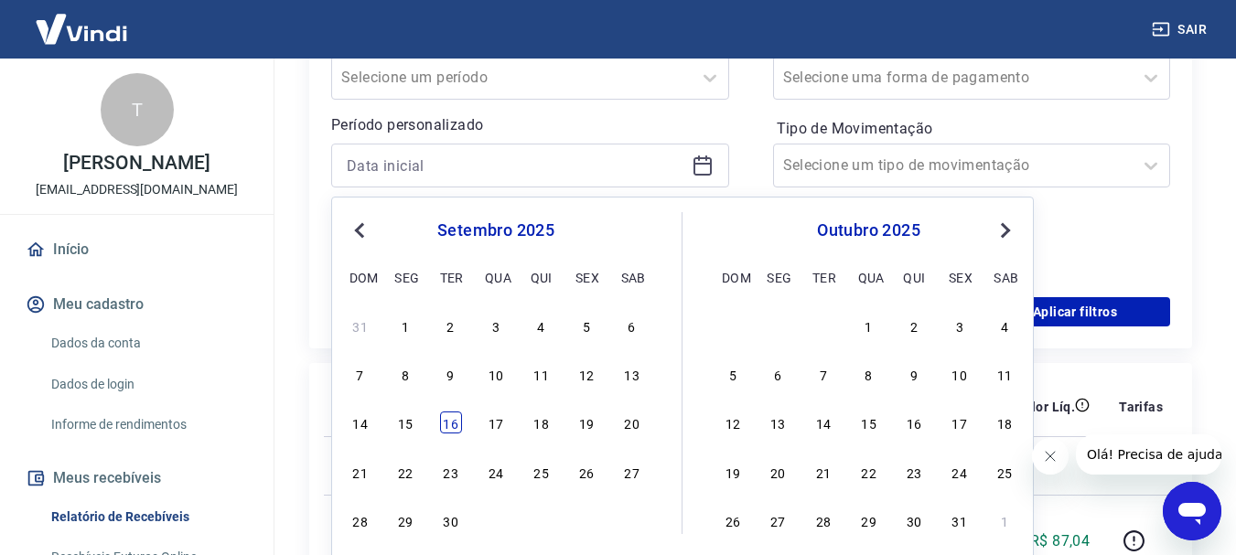
click at [445, 427] on div "16" at bounding box center [451, 423] width 22 height 22
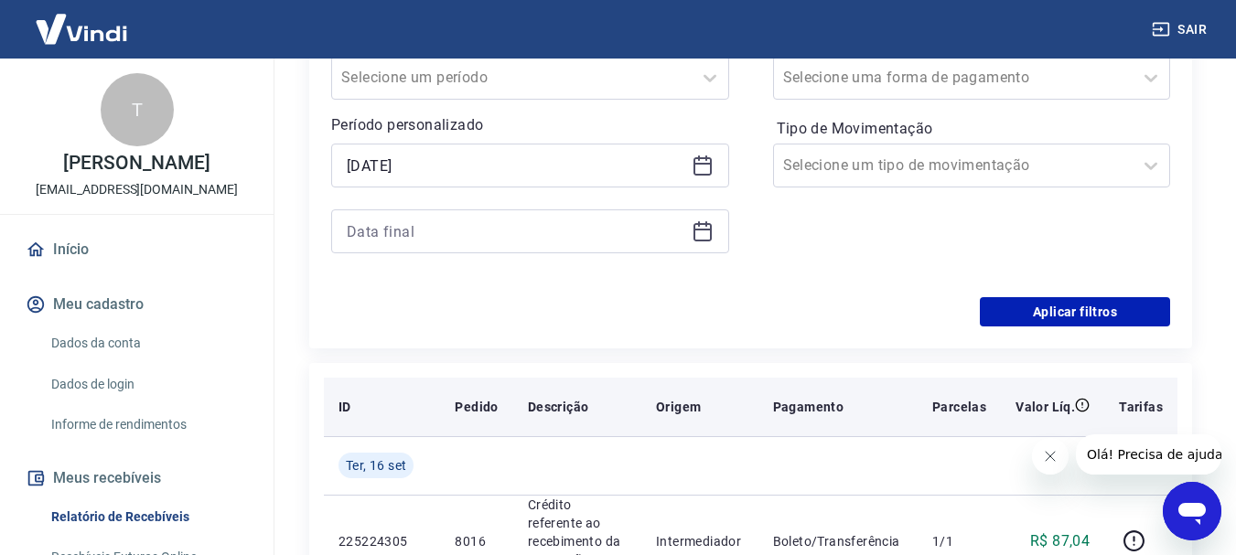
type input "[DATE]"
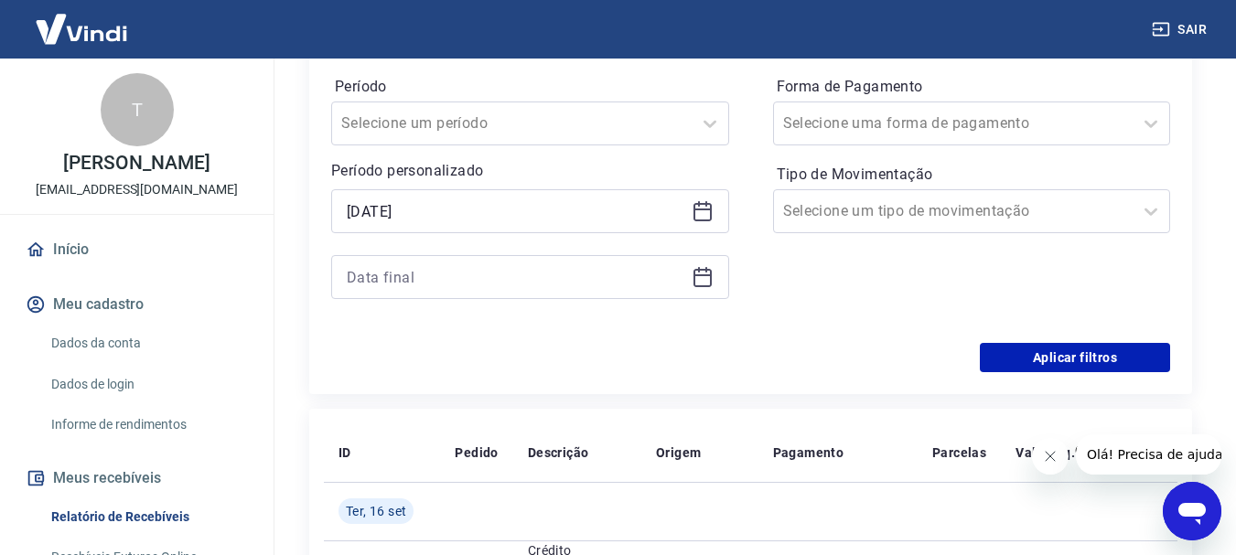
scroll to position [275, 0]
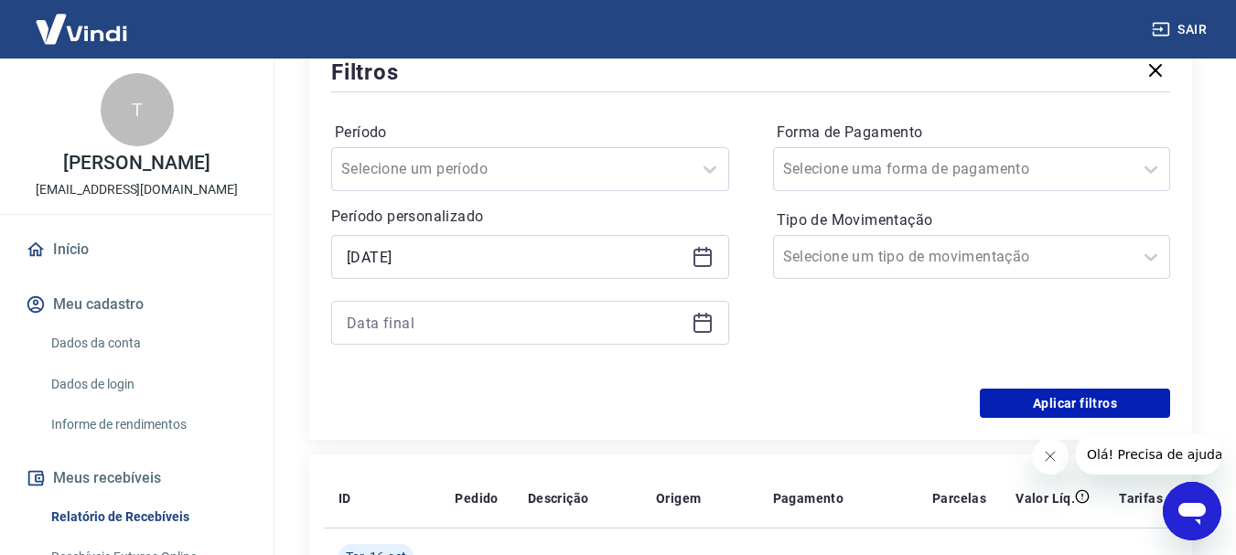
click at [702, 328] on icon at bounding box center [703, 323] width 22 height 22
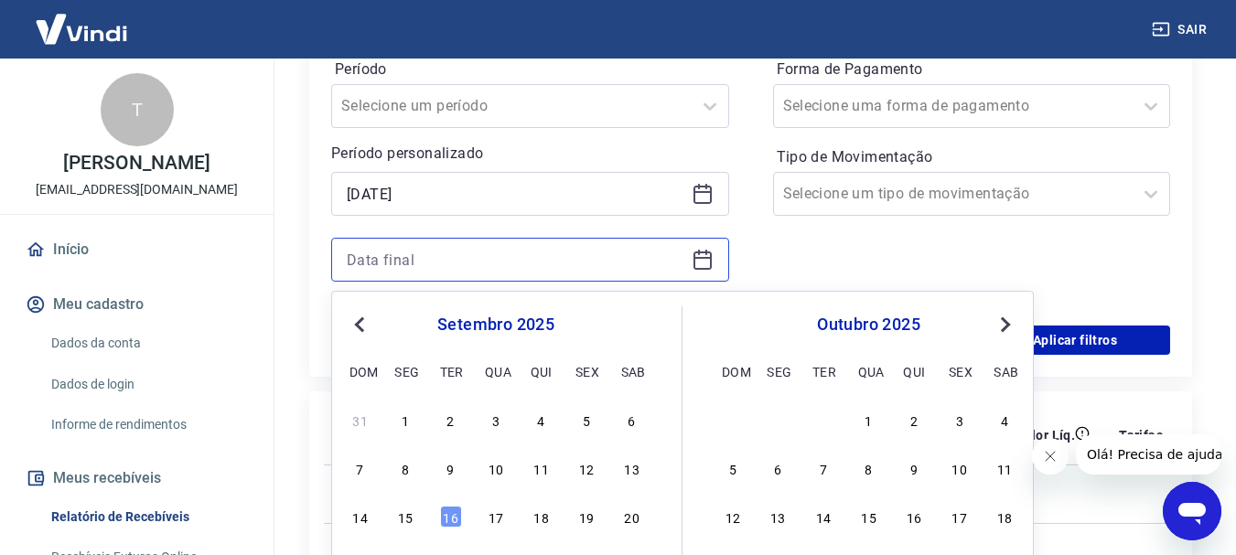
scroll to position [366, 0]
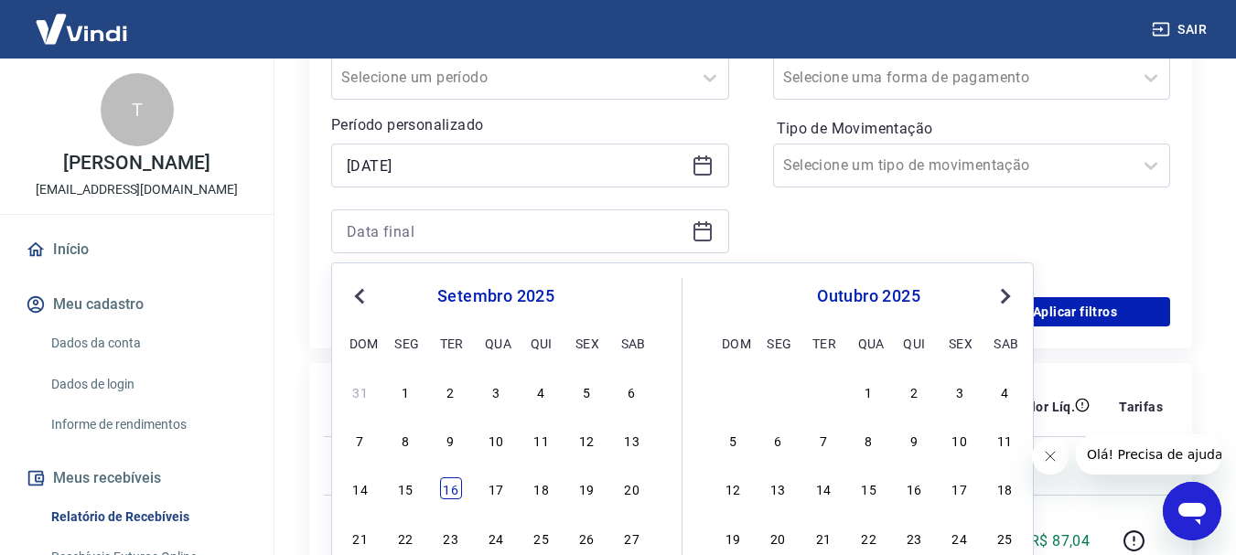
click at [458, 490] on div "16" at bounding box center [451, 489] width 22 height 22
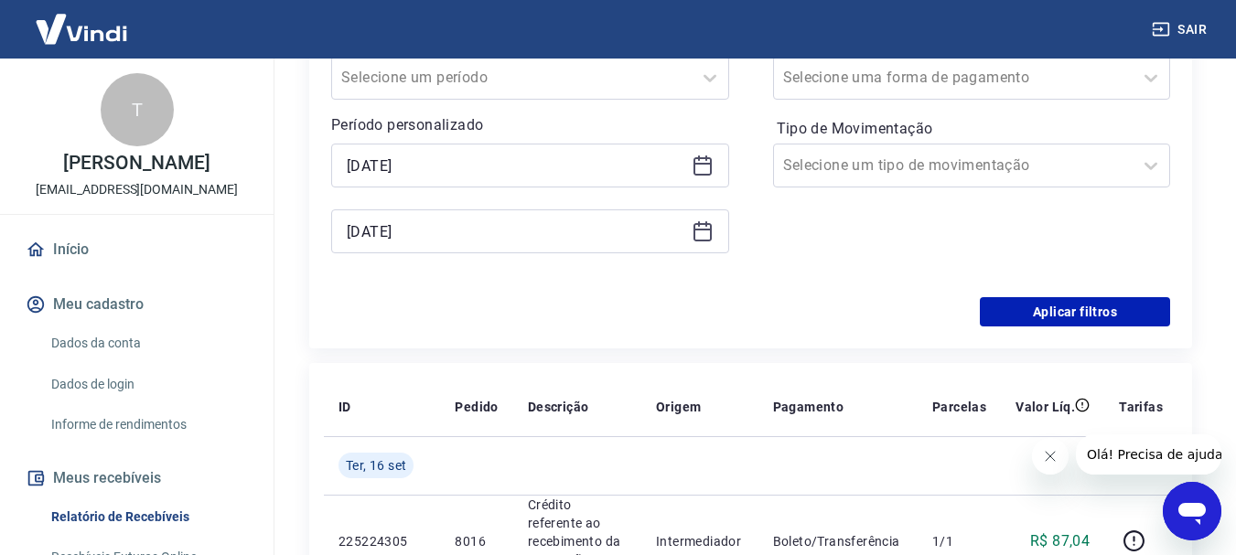
type input "[DATE]"
click at [695, 234] on icon at bounding box center [703, 232] width 22 height 22
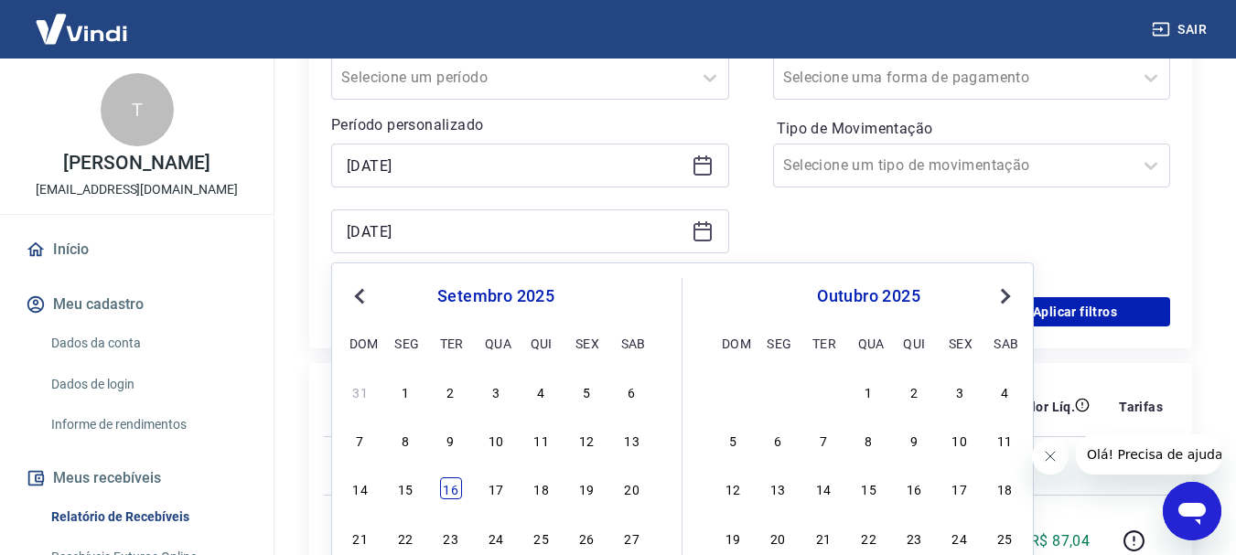
click at [452, 490] on div "16" at bounding box center [451, 489] width 22 height 22
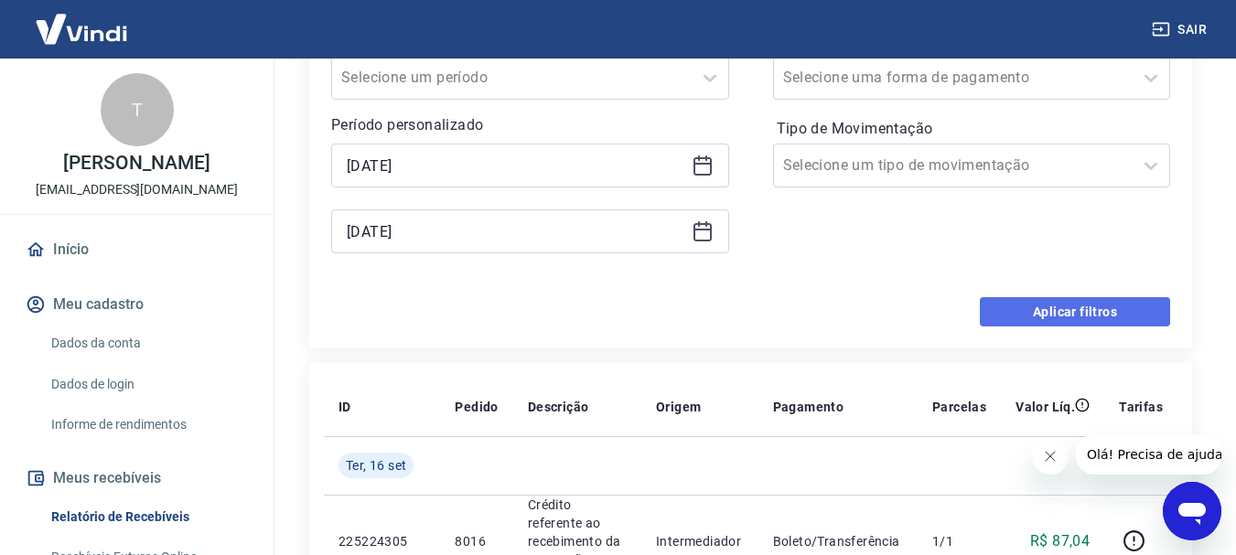
click at [1024, 312] on button "Aplicar filtros" at bounding box center [1075, 311] width 190 height 29
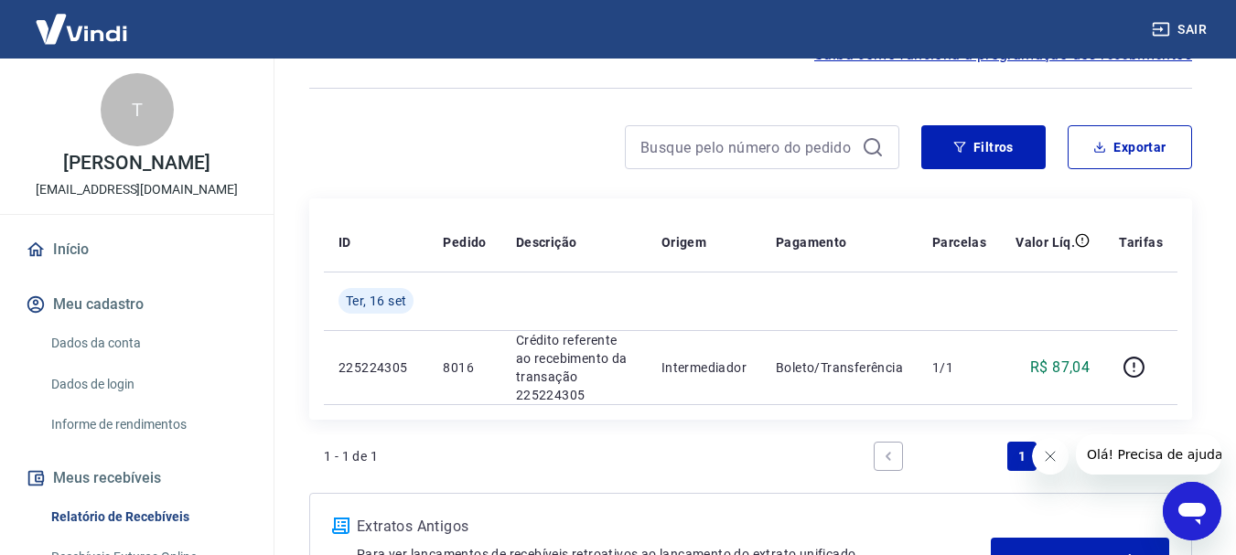
scroll to position [92, 0]
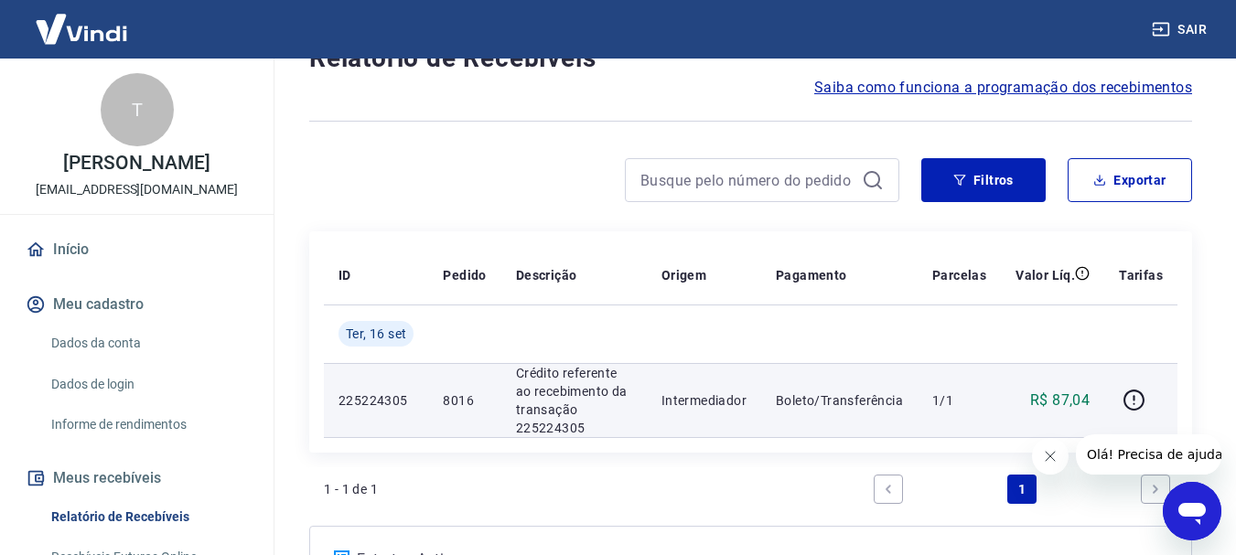
click at [430, 410] on td "8016" at bounding box center [464, 400] width 72 height 74
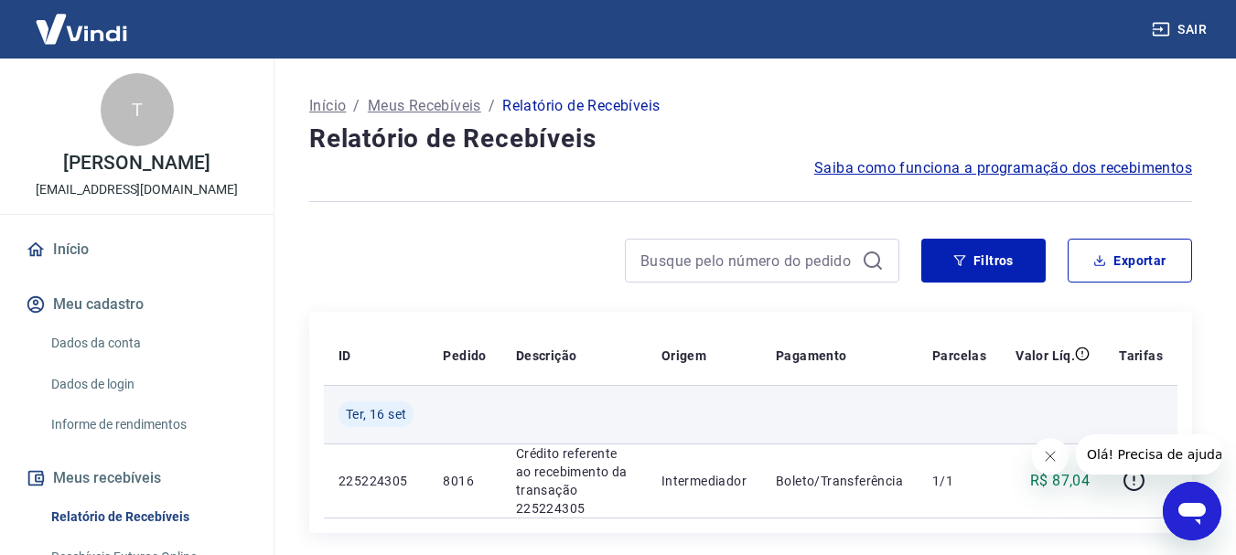
scroll to position [0, 0]
